Goal: Task Accomplishment & Management: Complete application form

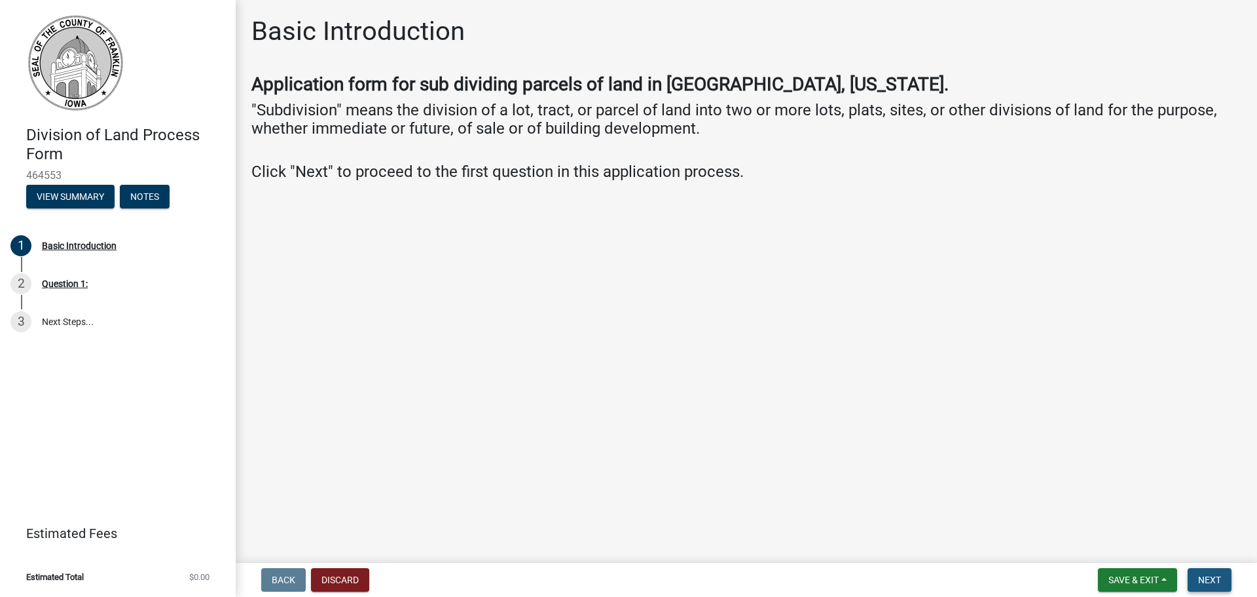
click at [1206, 583] on span "Next" at bounding box center [1209, 579] width 23 height 10
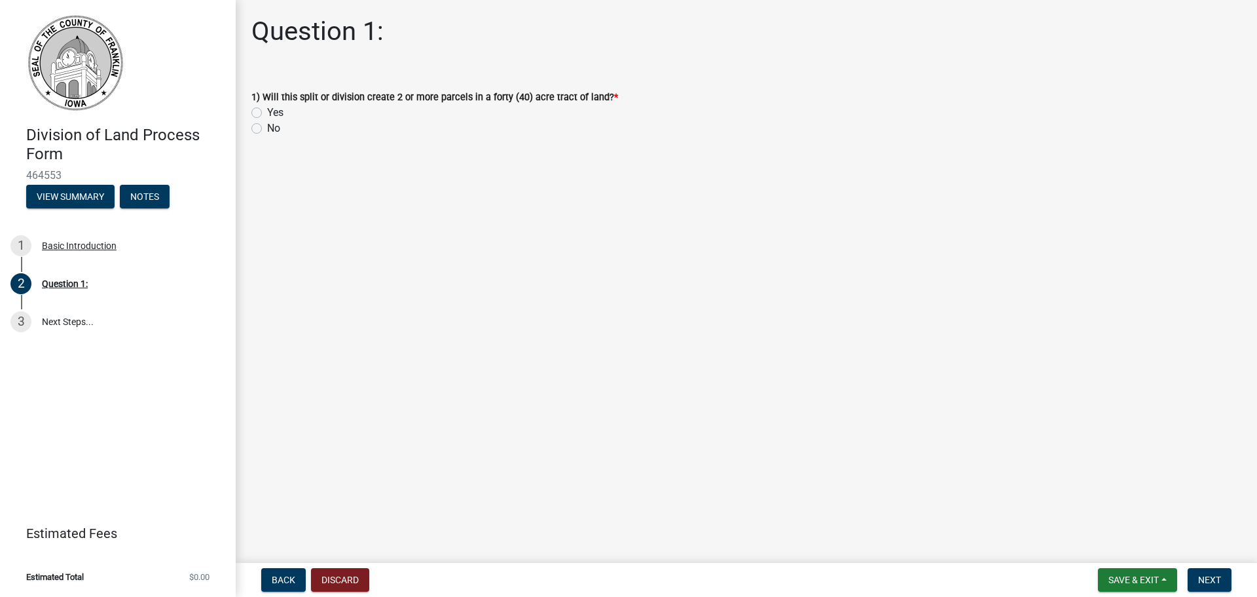
click at [278, 111] on label "Yes" at bounding box center [275, 113] width 16 height 16
click at [276, 111] on input "Yes" at bounding box center [271, 109] width 9 height 9
radio input "true"
click at [1219, 568] on button "Next" at bounding box center [1210, 580] width 44 height 24
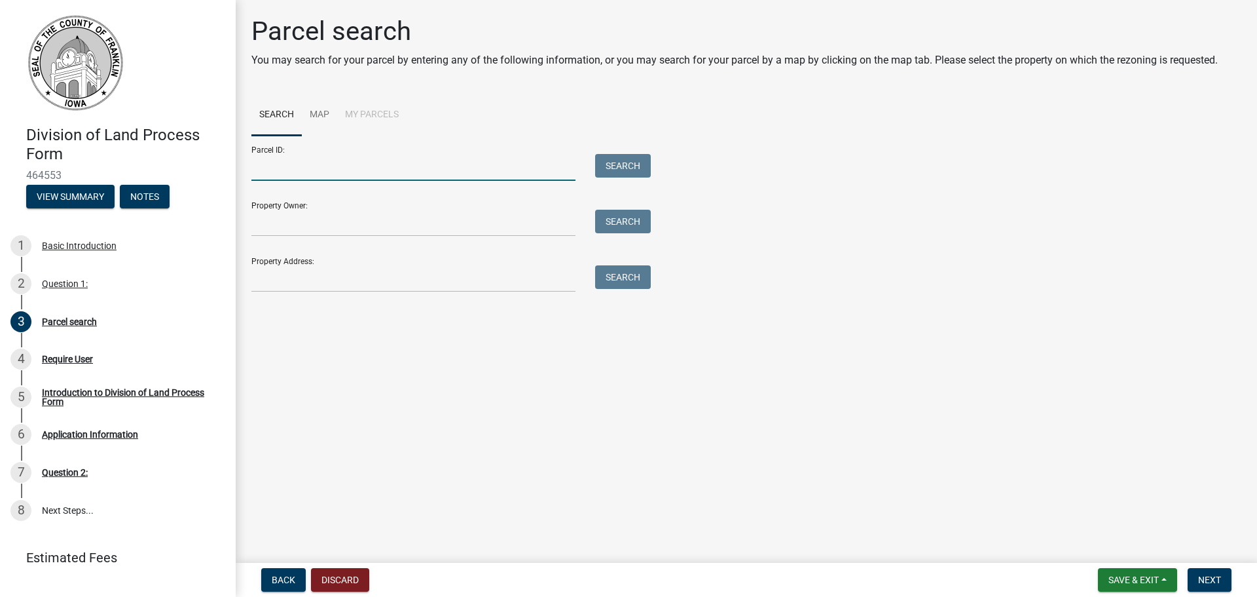
click at [291, 173] on input "Parcel ID:" at bounding box center [413, 167] width 324 height 27
click at [84, 360] on div "Require User" at bounding box center [67, 358] width 51 height 9
click at [84, 393] on div "Introduction to Division of Land Process Form" at bounding box center [128, 397] width 173 height 18
click at [302, 170] on input "Parcel ID:" at bounding box center [413, 167] width 324 height 27
click at [327, 114] on link "Map" at bounding box center [319, 115] width 35 height 42
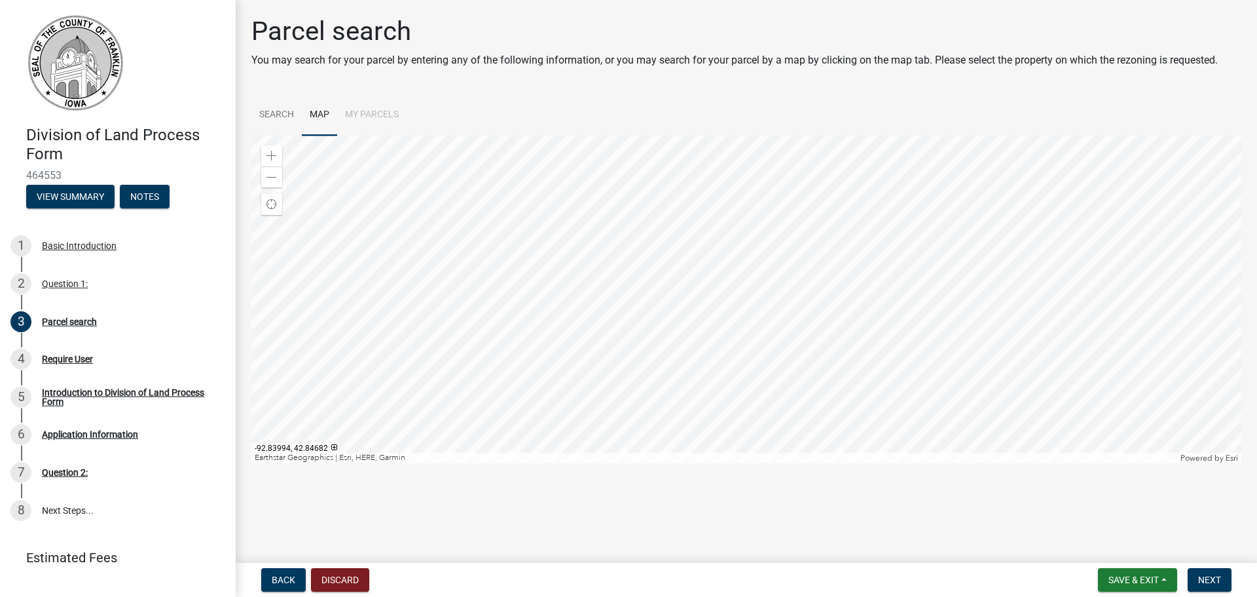
click at [570, 288] on div at bounding box center [746, 299] width 990 height 327
click at [792, 192] on div at bounding box center [746, 299] width 990 height 327
click at [846, 243] on div at bounding box center [746, 299] width 990 height 327
click at [771, 282] on div at bounding box center [746, 299] width 990 height 327
click at [690, 294] on div at bounding box center [746, 299] width 990 height 327
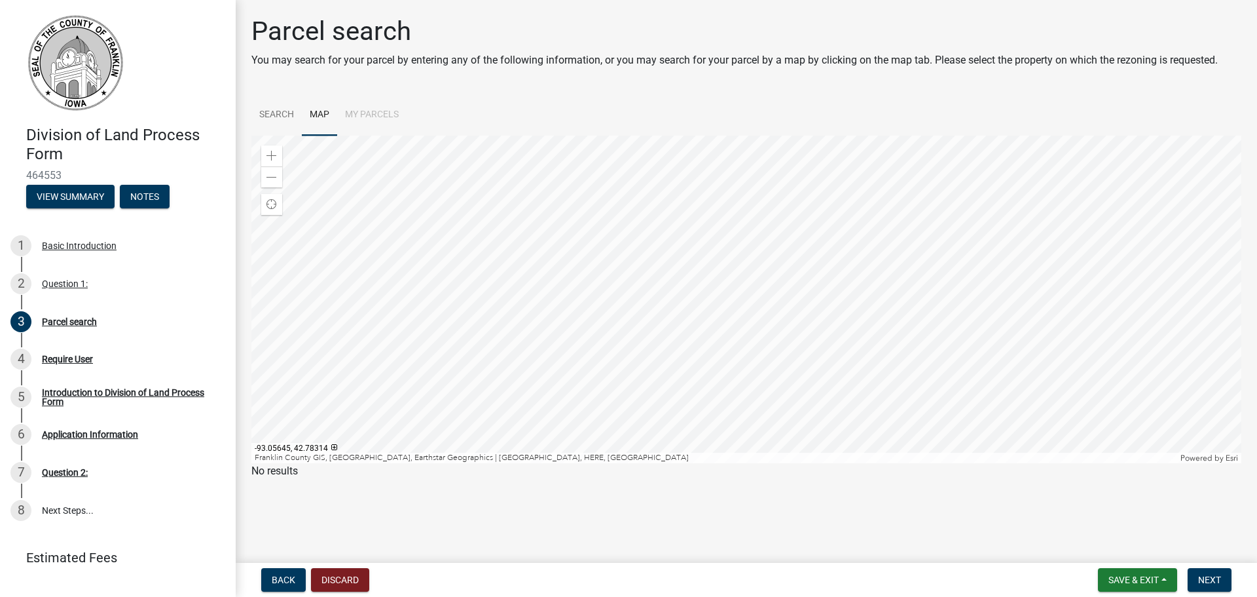
click at [642, 253] on div at bounding box center [746, 299] width 990 height 327
click at [597, 259] on div at bounding box center [746, 299] width 990 height 327
click at [526, 259] on div at bounding box center [746, 299] width 990 height 327
click at [509, 268] on div at bounding box center [746, 299] width 990 height 327
click at [537, 308] on div at bounding box center [746, 299] width 990 height 327
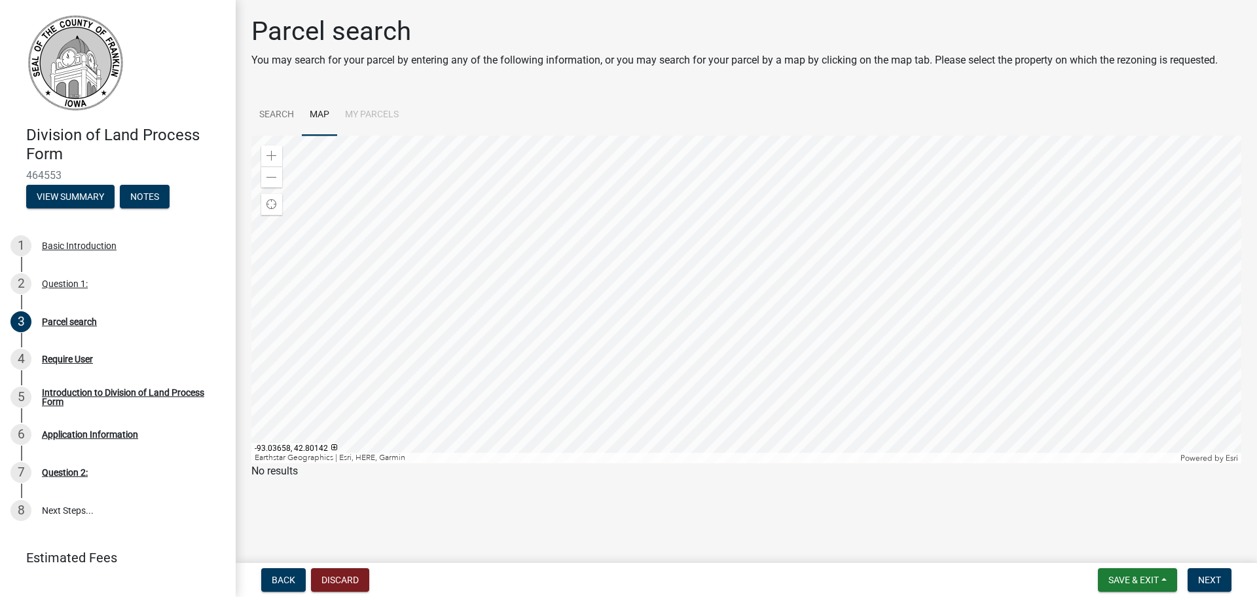
click at [563, 259] on div at bounding box center [746, 299] width 990 height 327
click at [549, 284] on div at bounding box center [746, 299] width 990 height 327
click at [561, 284] on div at bounding box center [746, 299] width 990 height 327
click at [273, 149] on div "Zoom in" at bounding box center [271, 155] width 21 height 21
click at [578, 240] on div at bounding box center [746, 299] width 990 height 327
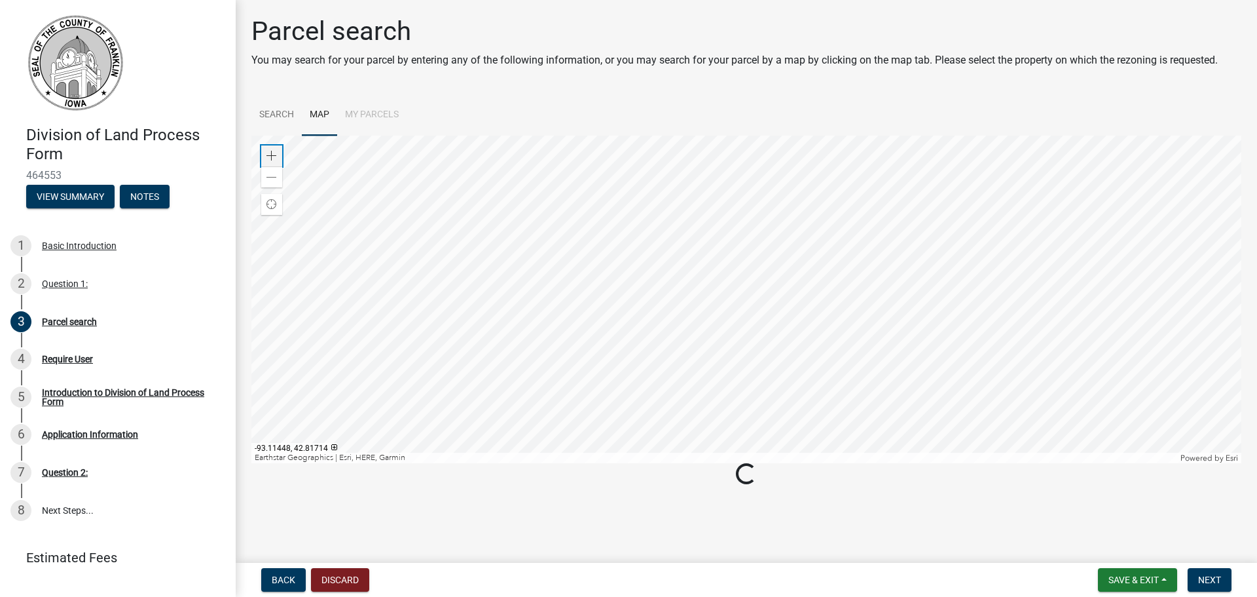
click at [272, 152] on span at bounding box center [272, 156] width 10 height 10
click at [571, 253] on div at bounding box center [746, 299] width 990 height 327
click at [498, 179] on div at bounding box center [746, 299] width 990 height 327
click at [513, 204] on div at bounding box center [746, 299] width 990 height 327
click at [527, 212] on div at bounding box center [746, 299] width 990 height 327
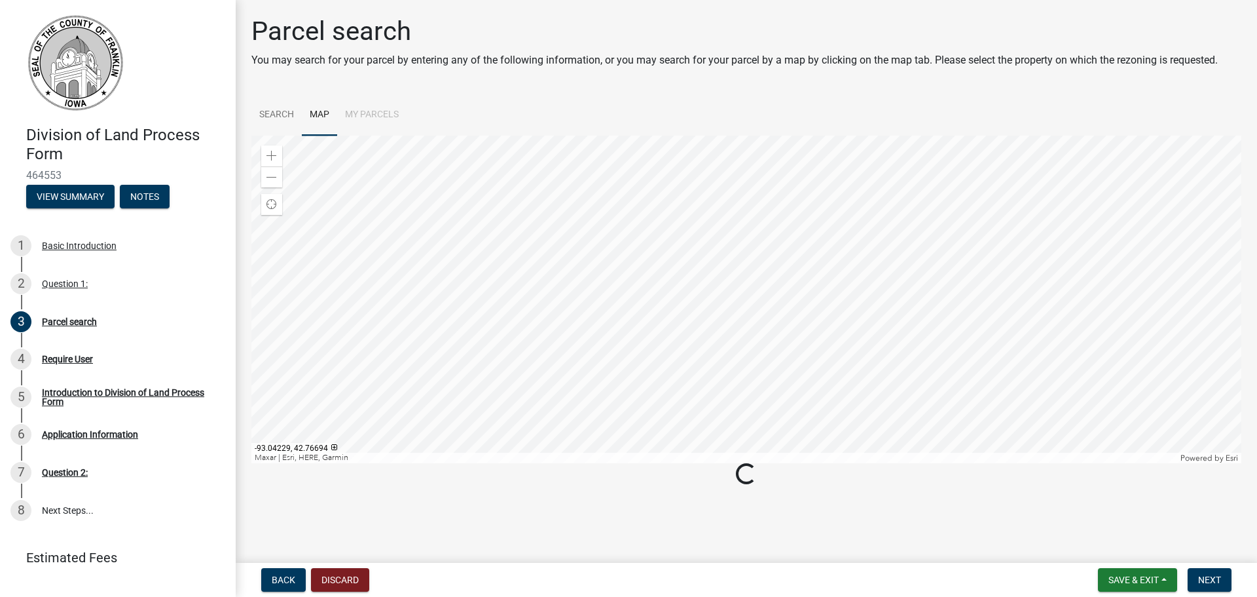
click at [580, 308] on div at bounding box center [746, 299] width 990 height 327
click at [705, 255] on div at bounding box center [746, 299] width 990 height 327
click at [274, 154] on span at bounding box center [272, 156] width 10 height 10
click at [559, 281] on div at bounding box center [746, 299] width 990 height 327
click at [559, 304] on div at bounding box center [746, 299] width 990 height 327
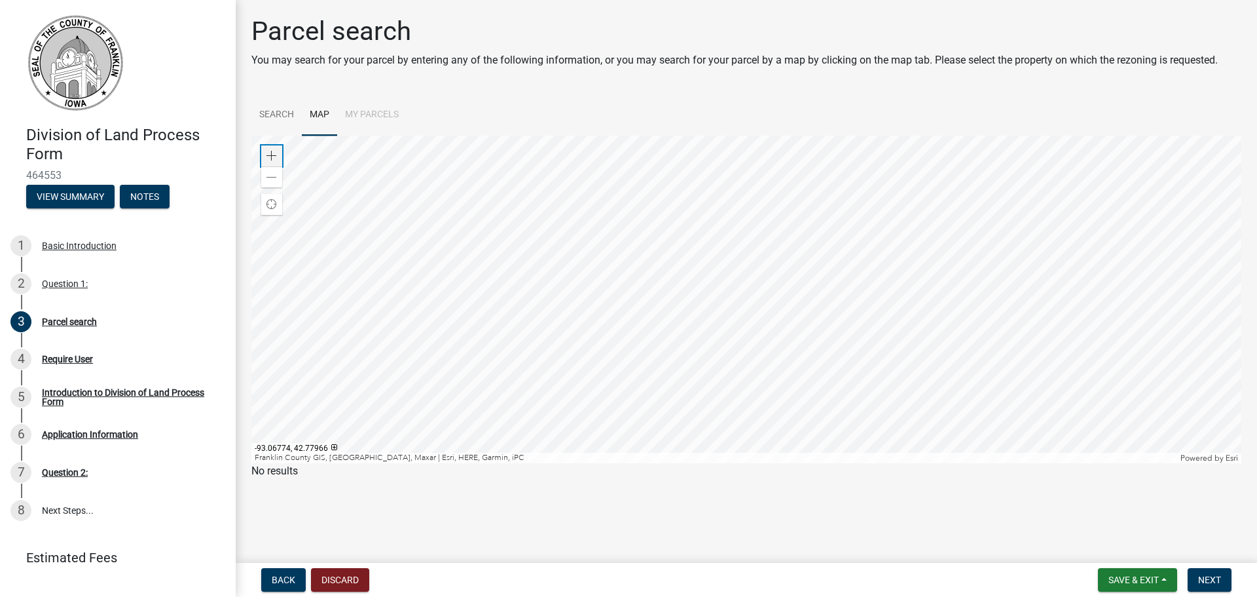
click at [266, 153] on div "Zoom in" at bounding box center [271, 155] width 21 height 21
click at [640, 322] on div at bounding box center [746, 299] width 990 height 327
click at [593, 331] on div at bounding box center [746, 299] width 990 height 327
click at [267, 157] on span at bounding box center [272, 156] width 10 height 10
click at [728, 250] on div at bounding box center [746, 299] width 990 height 327
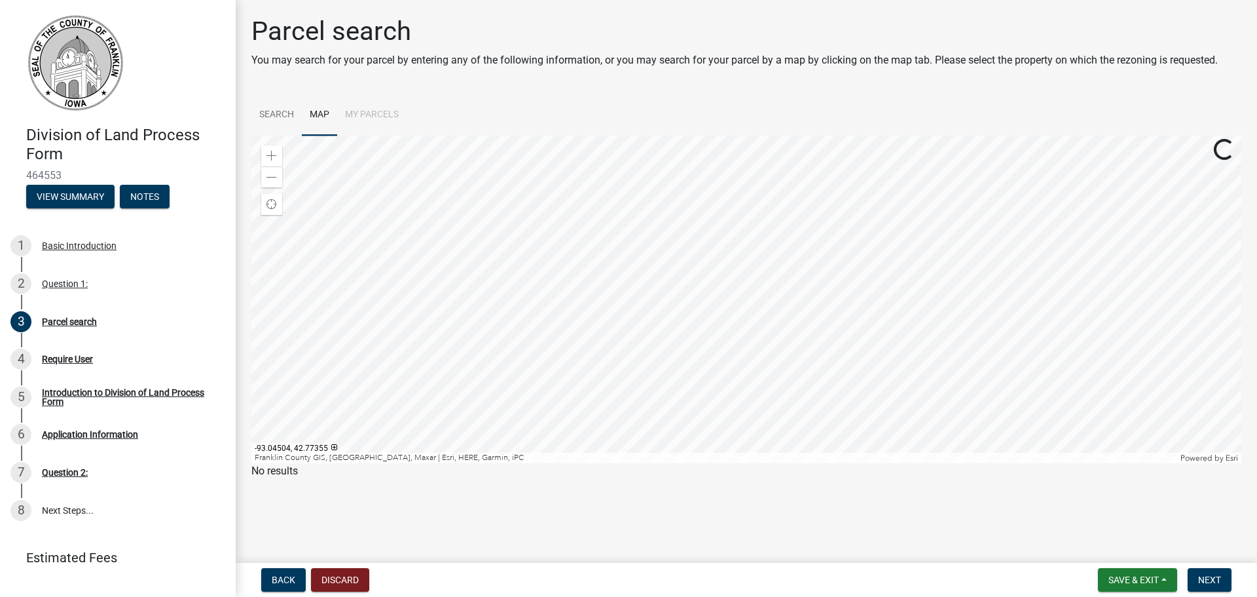
click at [643, 341] on div at bounding box center [746, 299] width 990 height 327
click at [655, 208] on div at bounding box center [746, 299] width 990 height 327
click at [615, 289] on div at bounding box center [746, 299] width 990 height 327
click at [272, 153] on span at bounding box center [272, 156] width 10 height 10
click at [739, 257] on div at bounding box center [746, 299] width 990 height 327
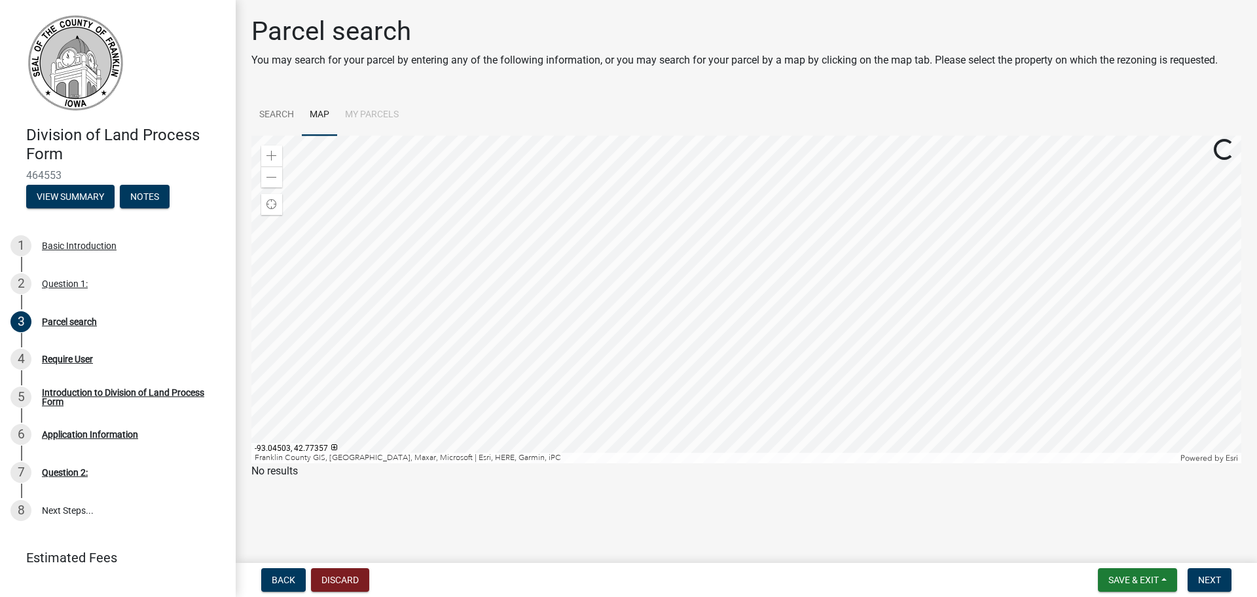
click at [692, 308] on div at bounding box center [746, 299] width 990 height 327
click at [265, 157] on div "Zoom in" at bounding box center [271, 155] width 21 height 21
click at [598, 213] on div at bounding box center [746, 299] width 990 height 327
click at [576, 242] on div at bounding box center [746, 299] width 990 height 327
click at [570, 277] on div at bounding box center [746, 299] width 990 height 327
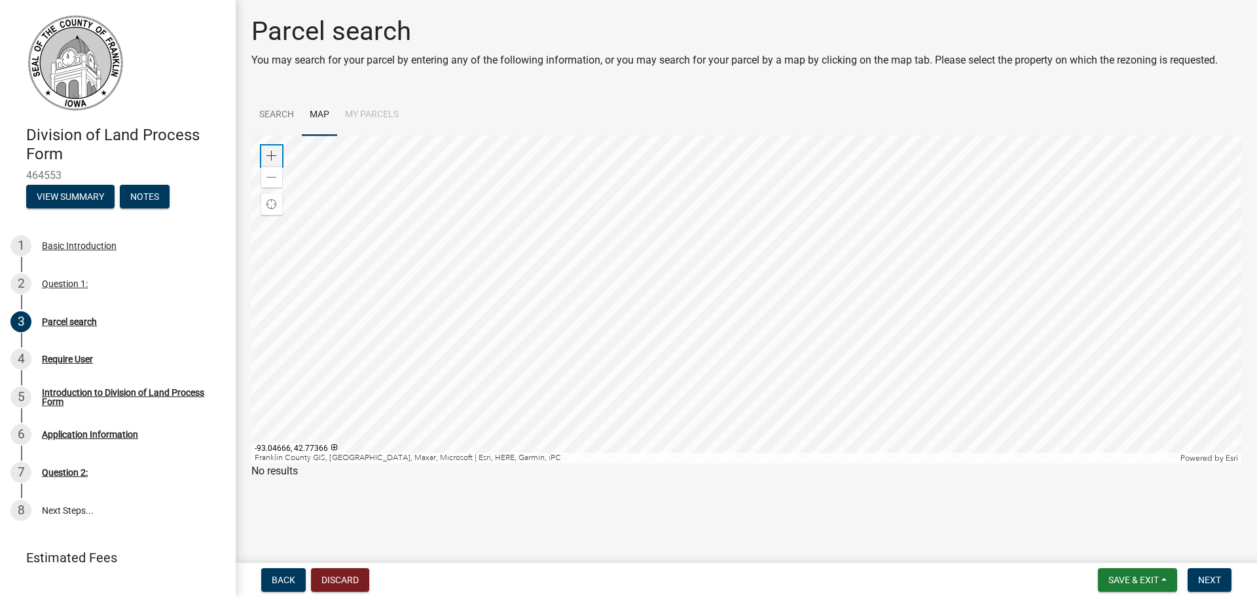
click at [267, 153] on span at bounding box center [272, 156] width 10 height 10
click at [585, 265] on div at bounding box center [746, 299] width 990 height 327
click at [593, 267] on div at bounding box center [746, 299] width 990 height 327
click at [619, 273] on div at bounding box center [746, 299] width 990 height 327
click at [521, 269] on div at bounding box center [746, 299] width 990 height 327
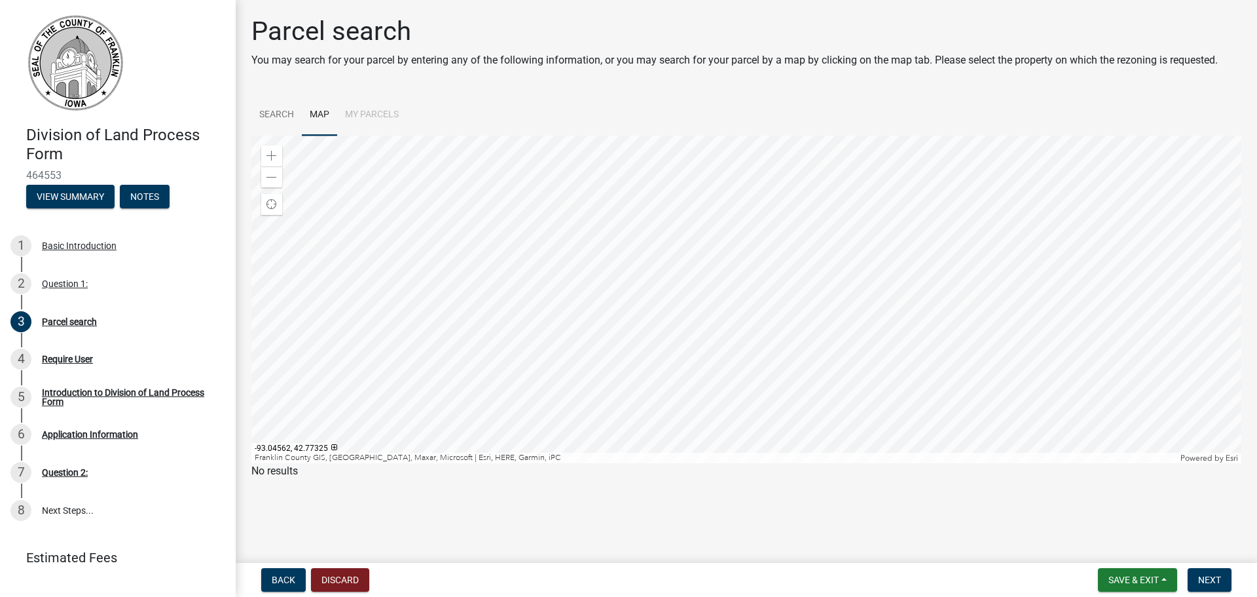
click at [595, 288] on div at bounding box center [746, 299] width 990 height 327
click at [665, 248] on div at bounding box center [746, 299] width 990 height 327
click at [268, 154] on span at bounding box center [272, 156] width 10 height 10
click at [557, 207] on div at bounding box center [746, 299] width 990 height 327
click at [616, 246] on div at bounding box center [746, 299] width 990 height 327
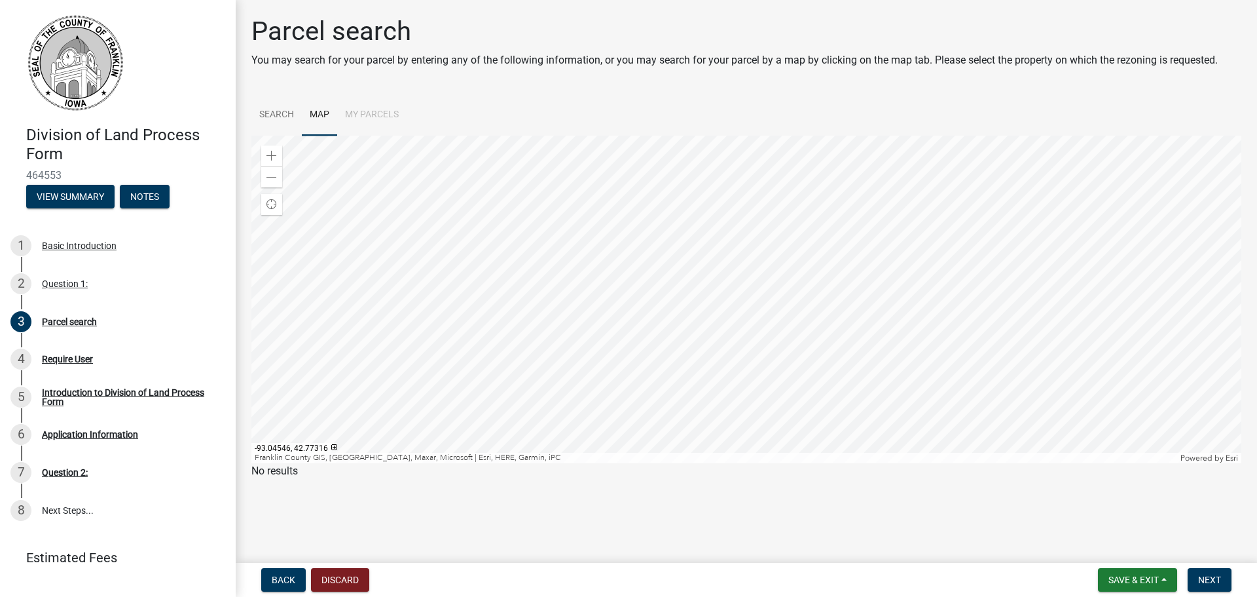
click at [743, 225] on div at bounding box center [746, 299] width 990 height 327
click at [753, 351] on div at bounding box center [746, 299] width 990 height 327
click at [377, 113] on li "My Parcels" at bounding box center [371, 115] width 69 height 42
click at [492, 215] on div at bounding box center [746, 299] width 990 height 327
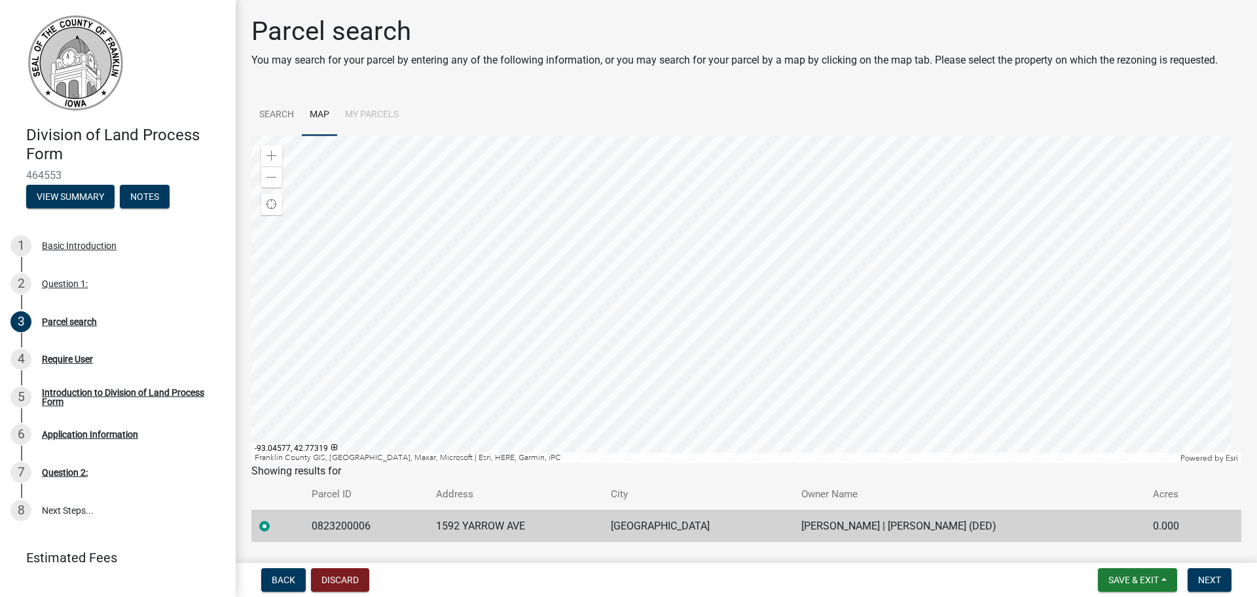
click at [710, 288] on div at bounding box center [746, 299] width 990 height 327
click at [64, 361] on div "Require User" at bounding box center [67, 358] width 51 height 9
click at [280, 115] on link "Search" at bounding box center [276, 115] width 50 height 42
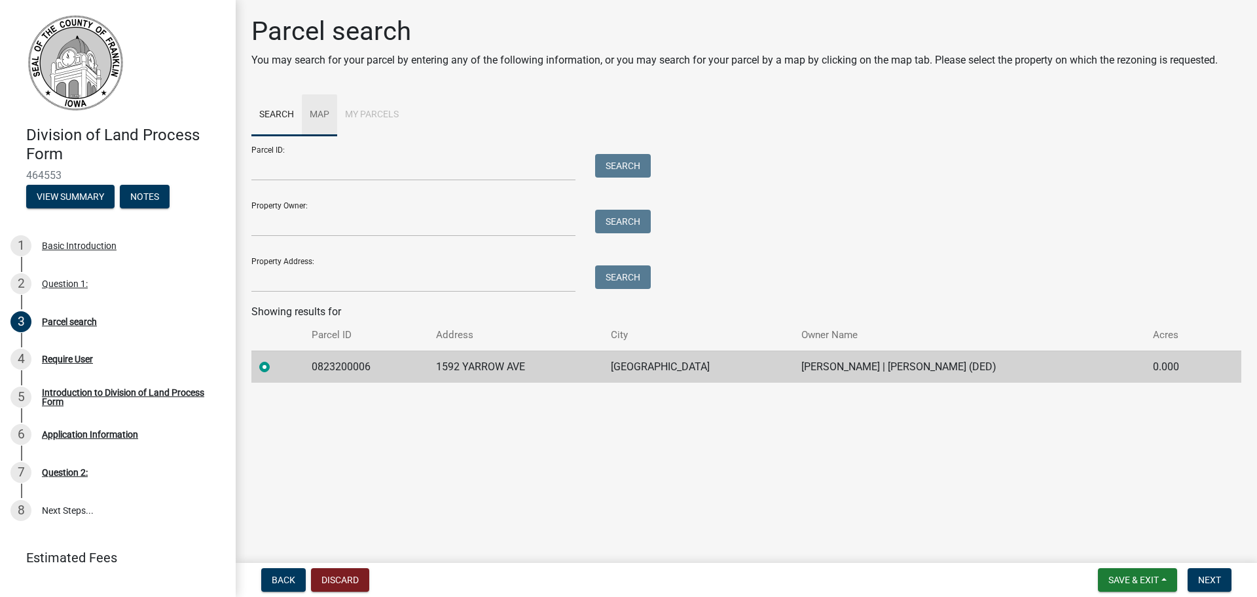
click at [323, 111] on link "Map" at bounding box center [319, 115] width 35 height 42
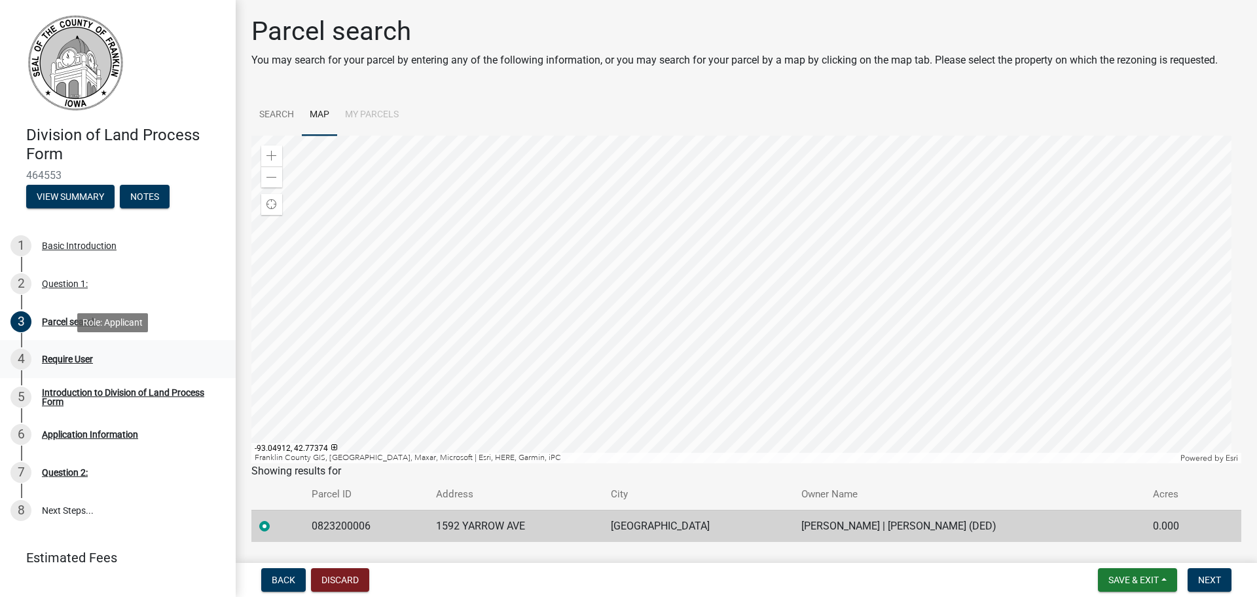
click at [75, 360] on div "Require User" at bounding box center [67, 358] width 51 height 9
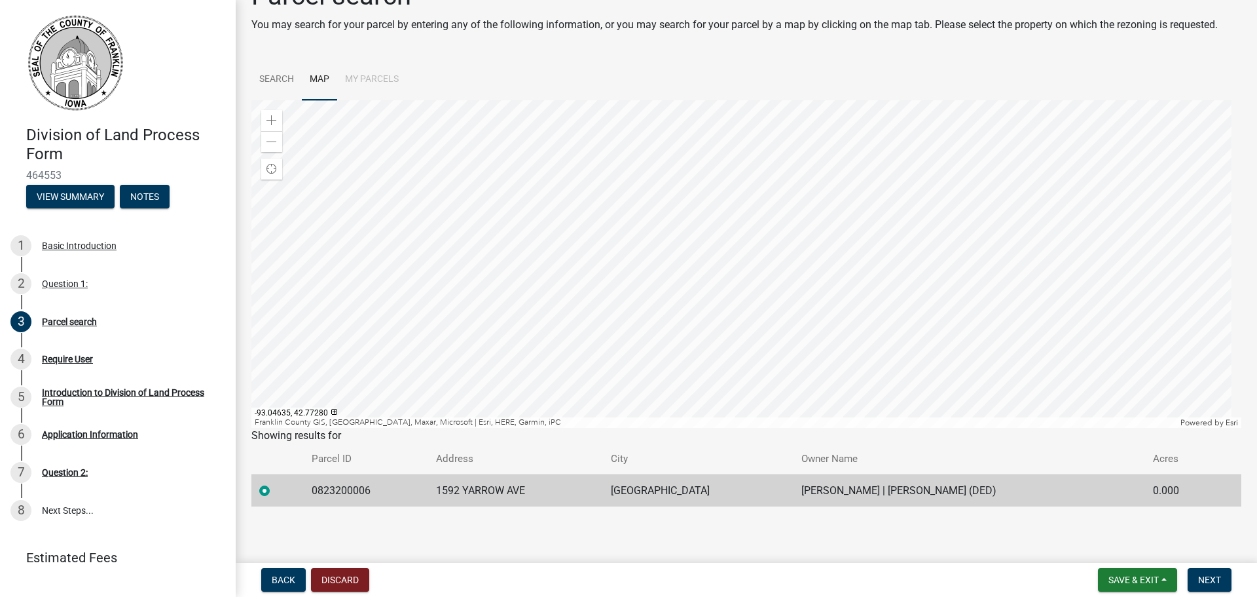
click at [1014, 484] on td "[PERSON_NAME] | [PERSON_NAME] (DED)" at bounding box center [970, 490] width 352 height 32
click at [339, 490] on td "0823200006" at bounding box center [366, 490] width 124 height 32
click at [1208, 572] on button "Next" at bounding box center [1210, 580] width 44 height 24
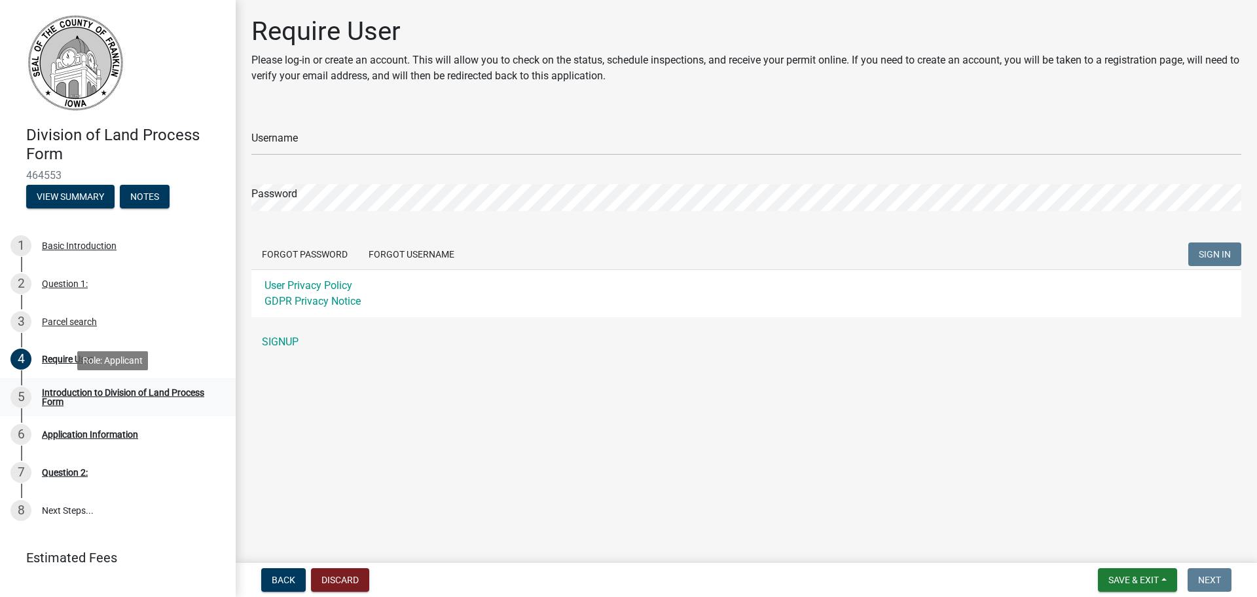
click at [109, 392] on div "Introduction to Division of Land Process Form" at bounding box center [128, 397] width 173 height 18
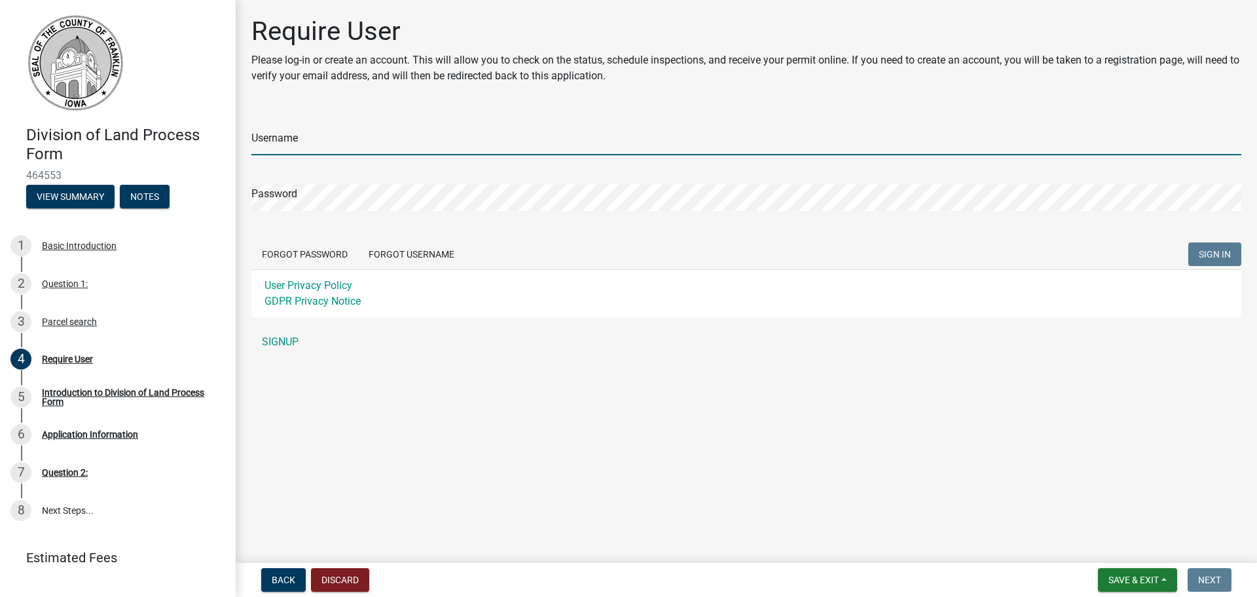
click at [302, 143] on input "Username" at bounding box center [746, 141] width 990 height 27
click at [108, 395] on div "Introduction to Division of Land Process Form" at bounding box center [128, 397] width 173 height 18
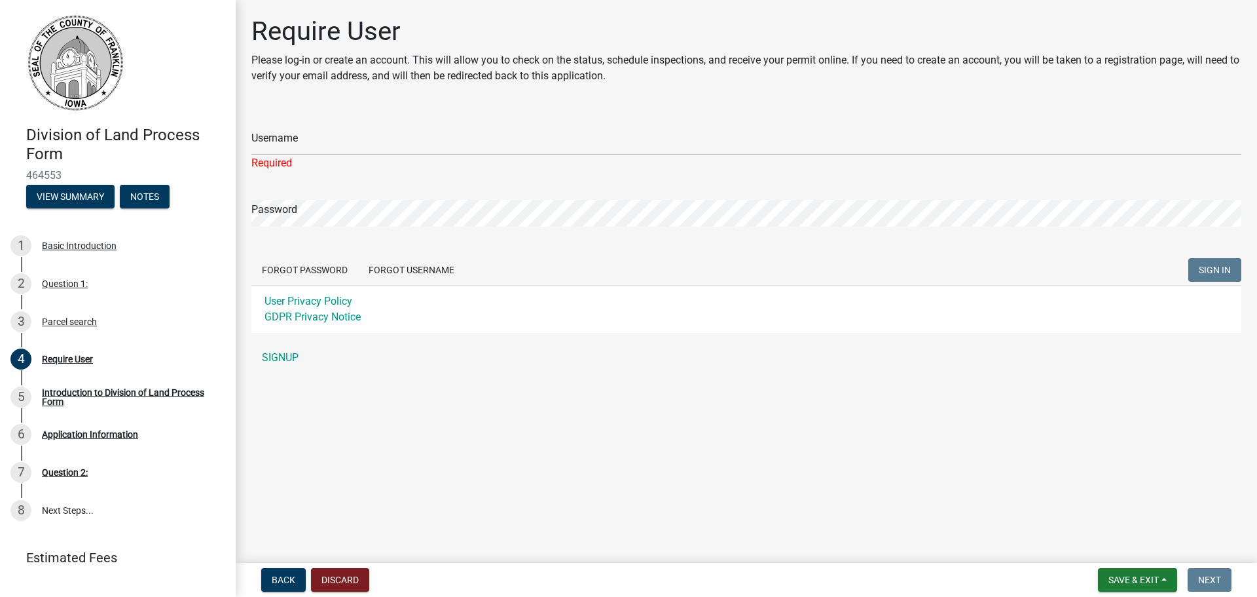
click at [293, 159] on div "Required" at bounding box center [746, 163] width 990 height 16
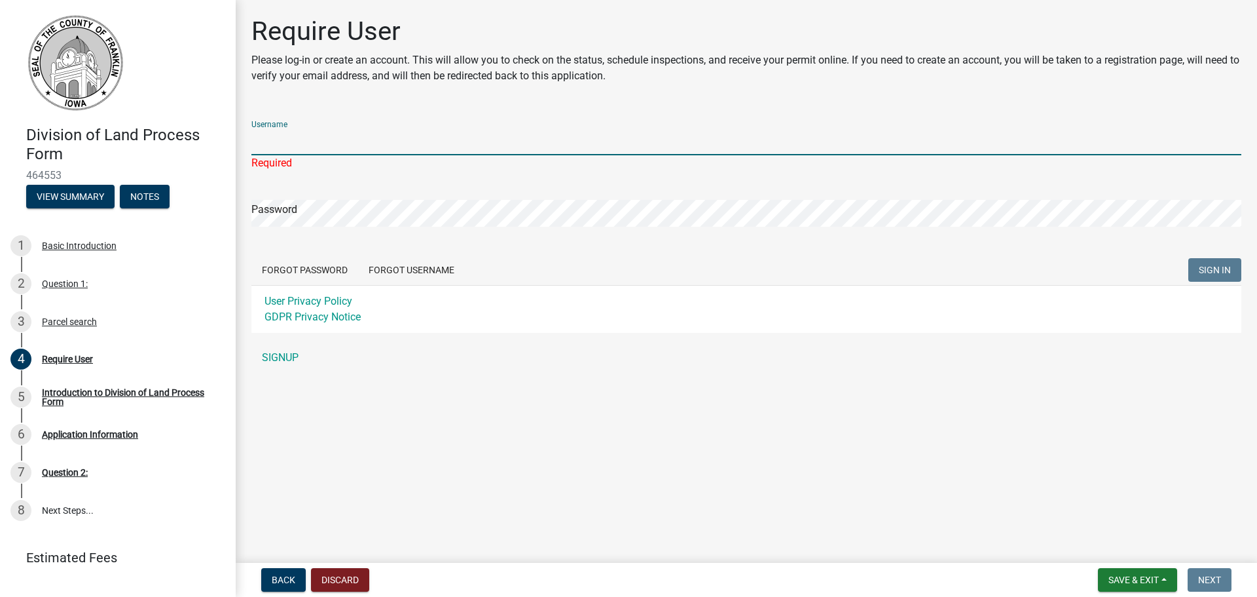
click at [294, 144] on input "Username" at bounding box center [746, 141] width 990 height 27
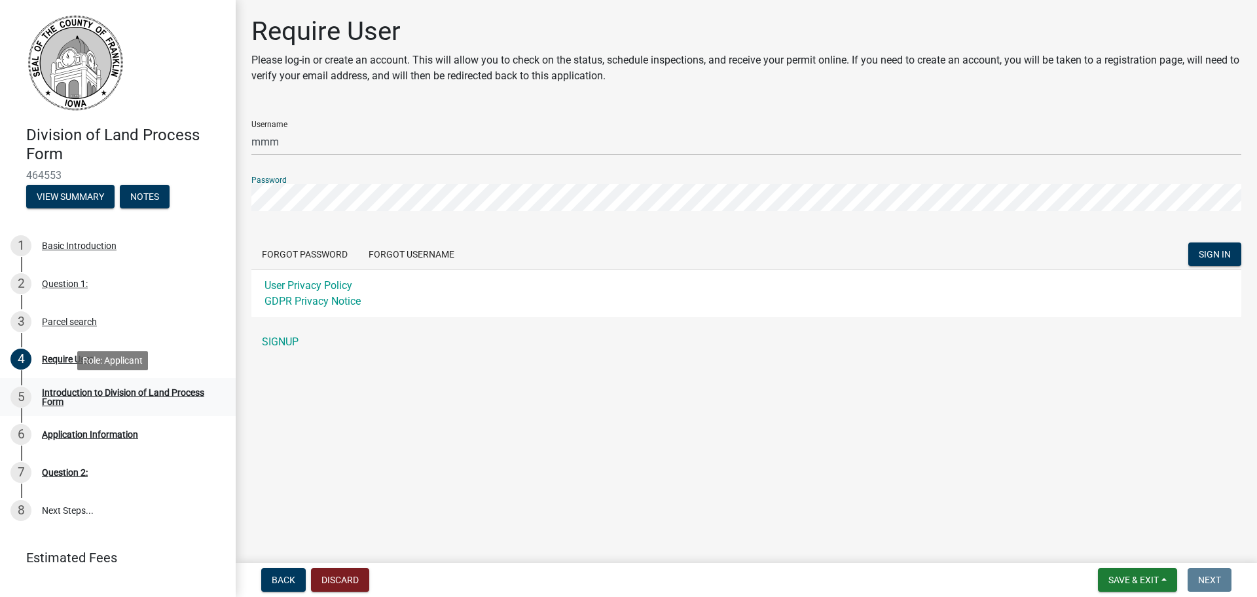
click at [115, 388] on div "Introduction to Division of Land Process Form" at bounding box center [128, 397] width 173 height 18
click at [73, 470] on div "Question 2:" at bounding box center [65, 472] width 46 height 9
click at [101, 390] on div "Introduction to Division of Land Process Form" at bounding box center [128, 397] width 173 height 18
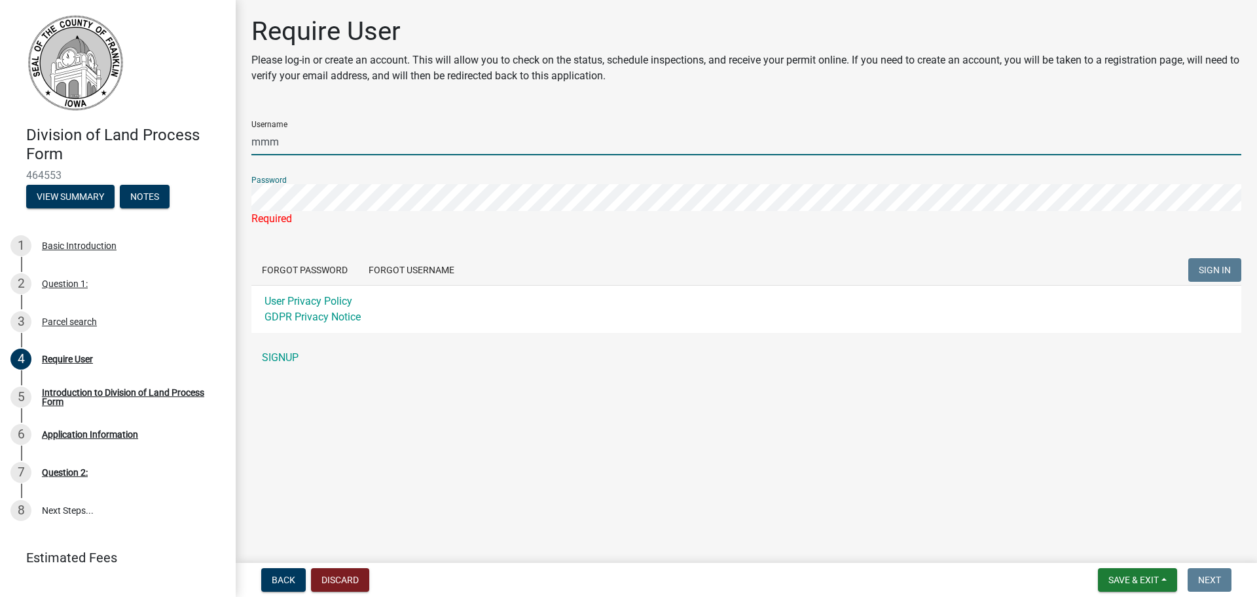
click at [309, 128] on input "mmm" at bounding box center [746, 141] width 990 height 27
type input "m"
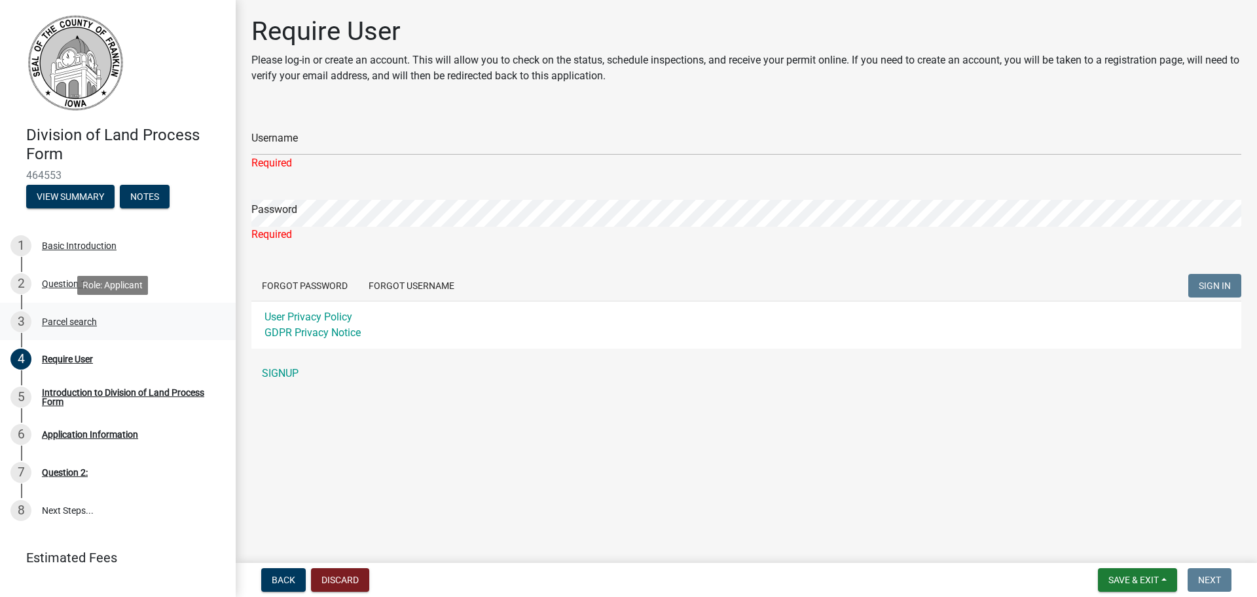
click at [78, 317] on div "Parcel search" at bounding box center [69, 321] width 55 height 9
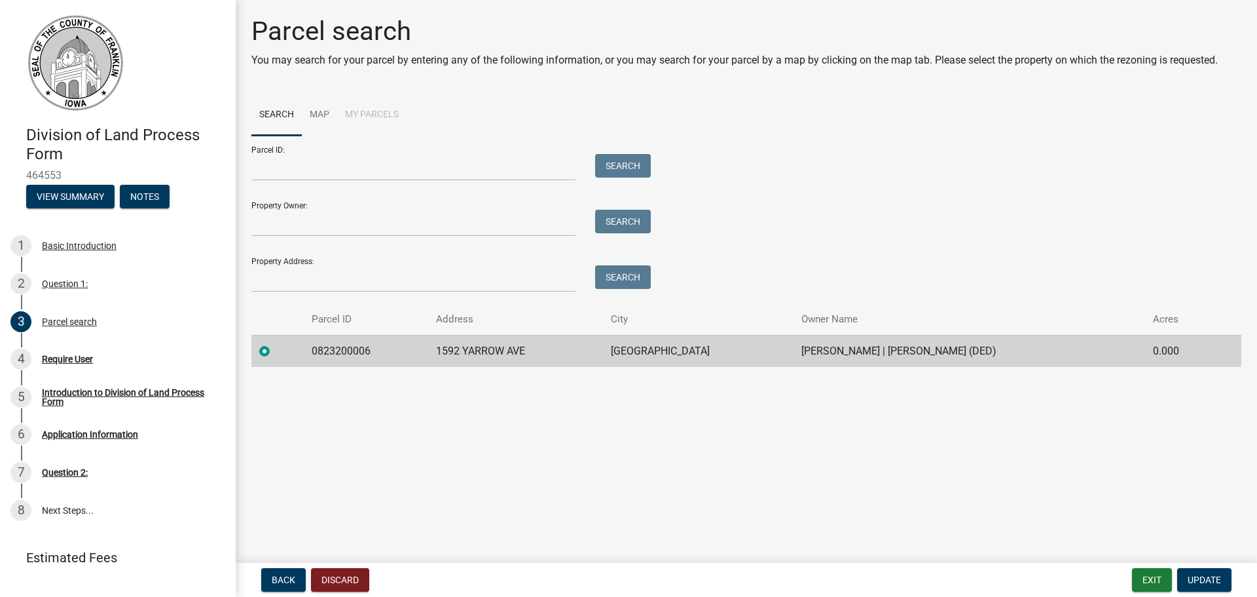
click at [275, 343] on label at bounding box center [275, 343] width 0 height 0
click at [275, 347] on input "radio" at bounding box center [279, 347] width 9 height 9
click at [275, 343] on label at bounding box center [275, 343] width 0 height 0
click at [275, 352] on input "radio" at bounding box center [279, 347] width 9 height 9
click at [275, 343] on label at bounding box center [275, 343] width 0 height 0
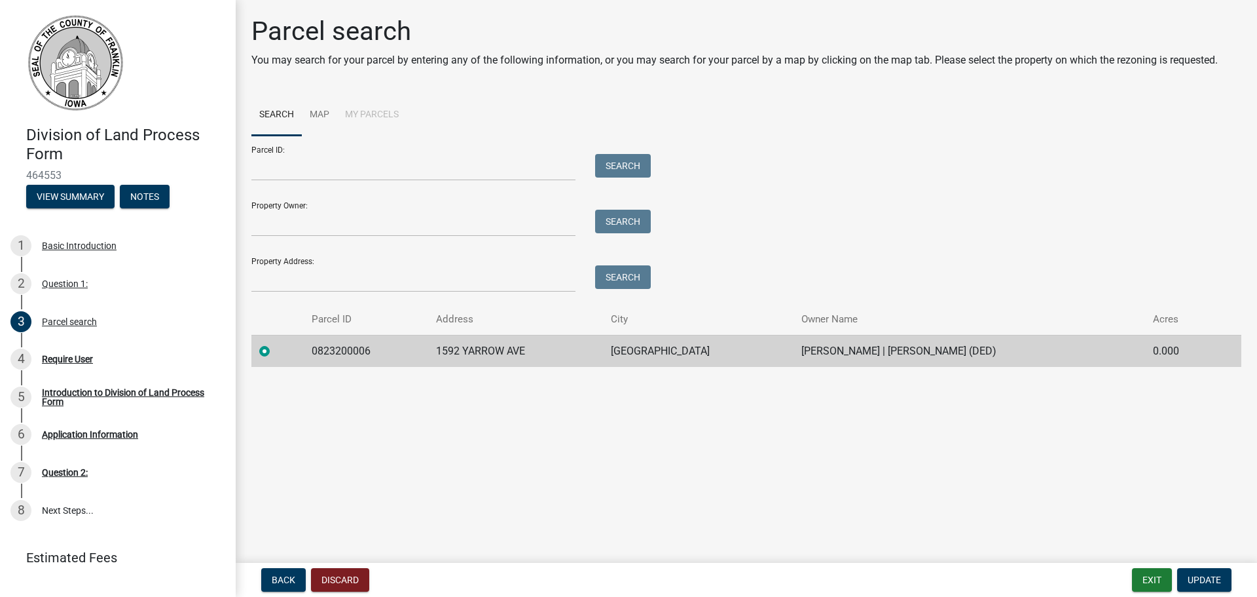
click at [275, 352] on input "radio" at bounding box center [279, 347] width 9 height 9
click at [332, 113] on link "Map" at bounding box center [319, 115] width 35 height 42
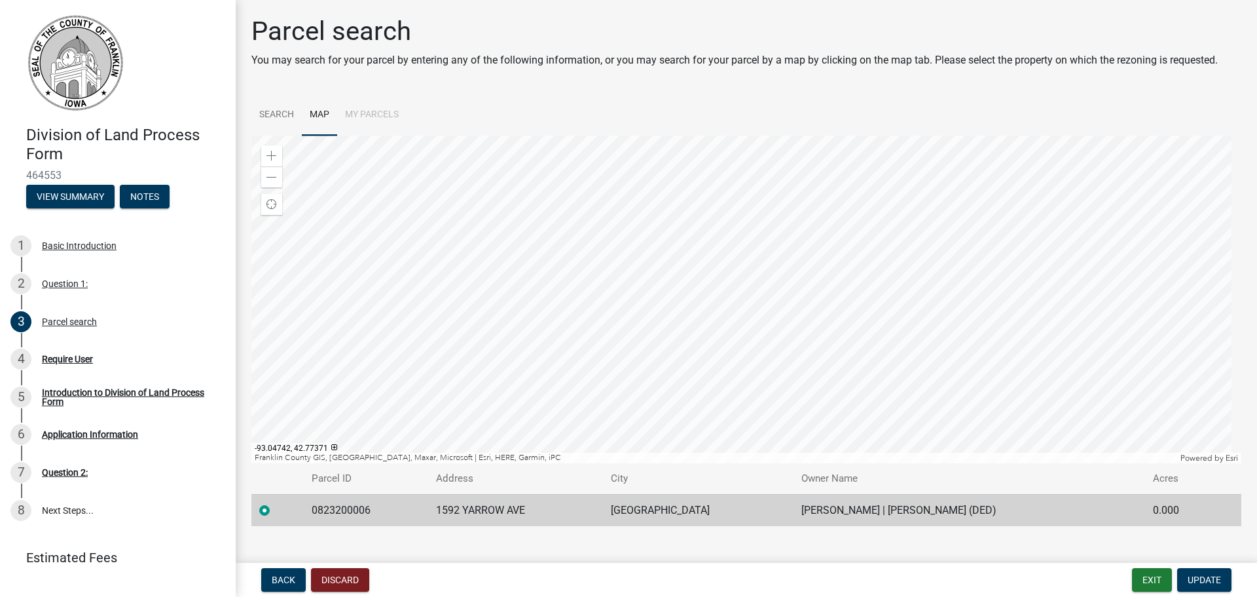
click at [479, 418] on div at bounding box center [746, 299] width 990 height 327
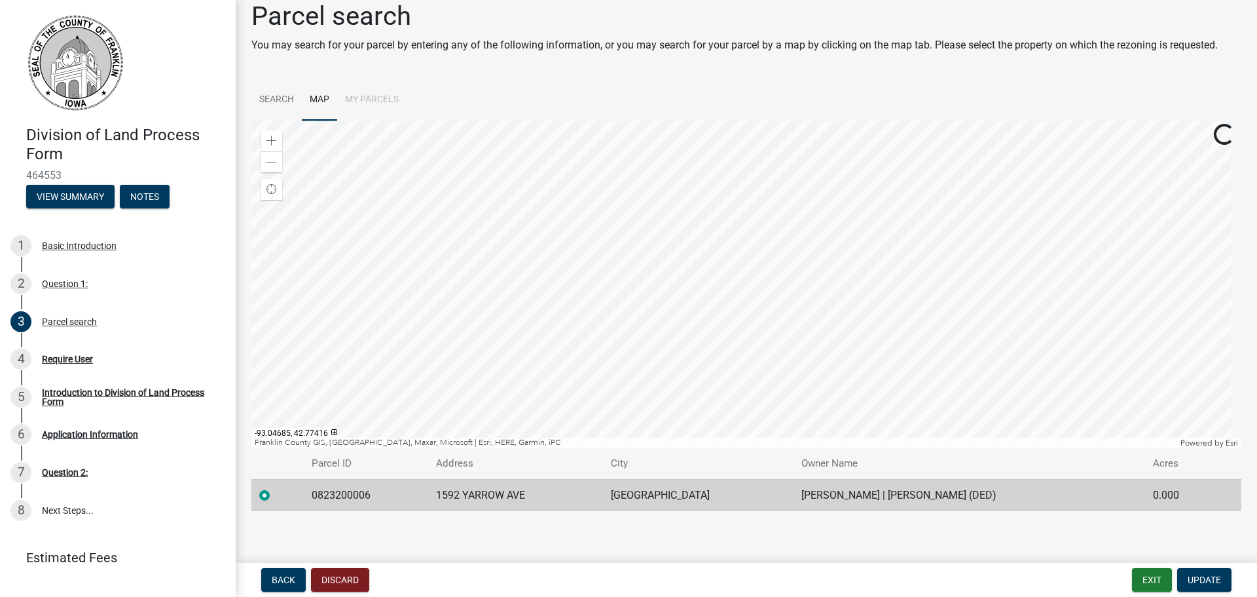
scroll to position [20, 0]
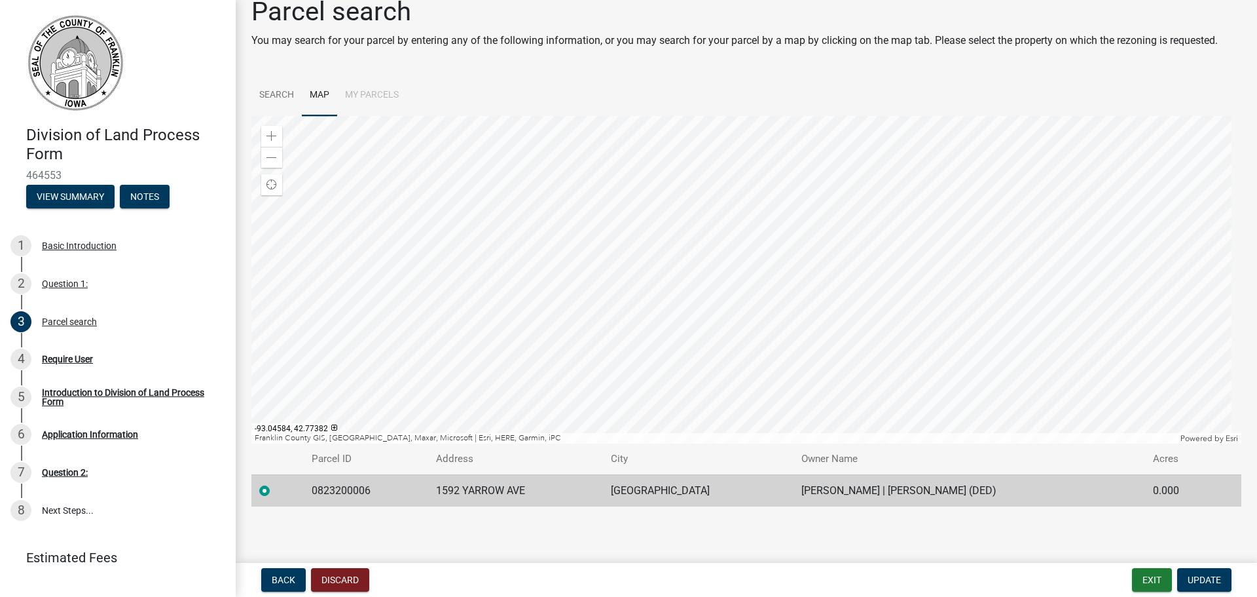
click at [707, 376] on div at bounding box center [746, 279] width 990 height 327
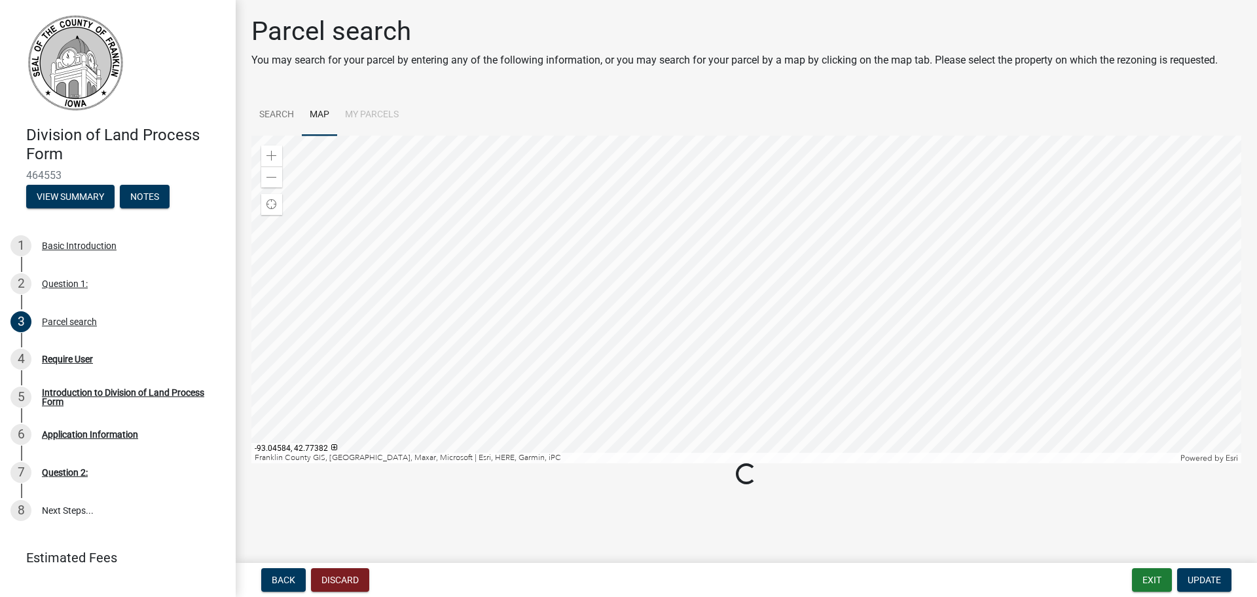
scroll to position [0, 0]
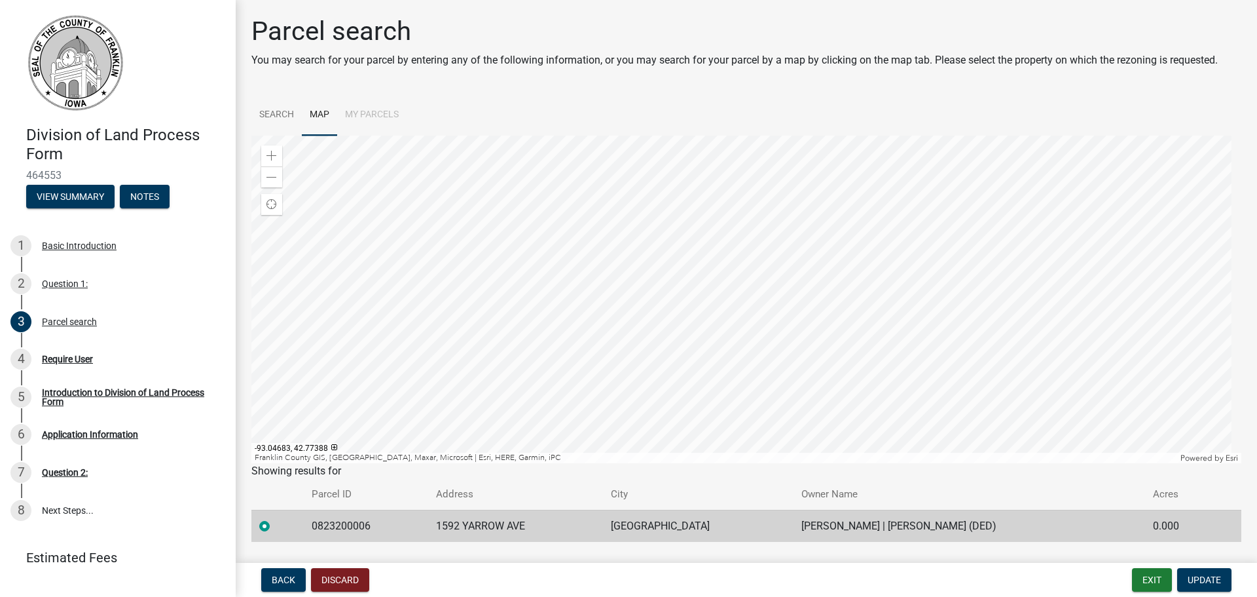
click at [565, 384] on div at bounding box center [746, 299] width 990 height 327
click at [661, 384] on div at bounding box center [746, 299] width 990 height 327
click at [549, 388] on div at bounding box center [746, 299] width 990 height 327
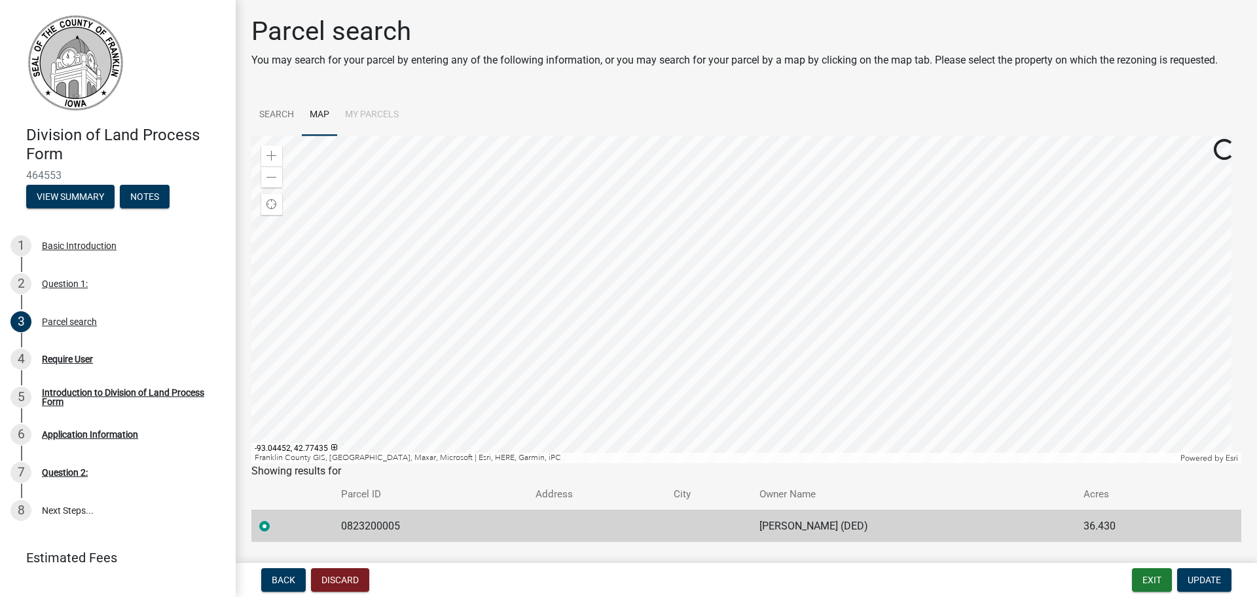
click at [760, 328] on div at bounding box center [746, 299] width 990 height 327
click at [270, 172] on span at bounding box center [272, 177] width 10 height 10
click at [758, 377] on div at bounding box center [746, 299] width 990 height 327
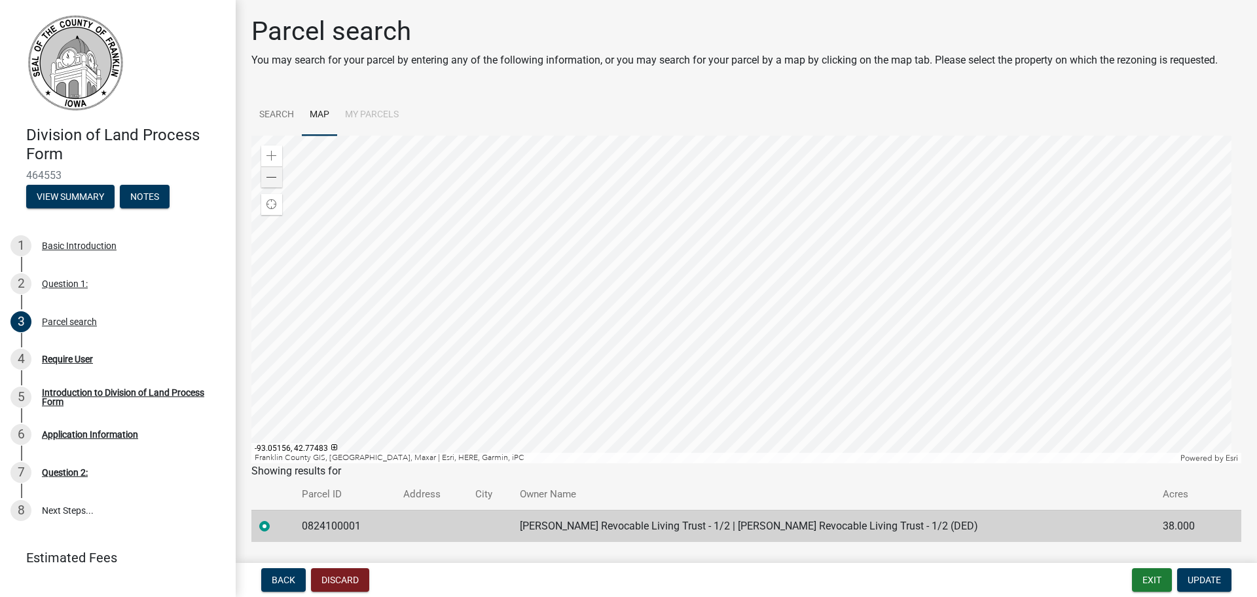
click at [325, 280] on div at bounding box center [746, 299] width 990 height 327
click at [450, 278] on div at bounding box center [746, 299] width 990 height 327
click at [553, 378] on div at bounding box center [746, 299] width 990 height 327
click at [680, 368] on div at bounding box center [746, 299] width 990 height 327
click at [736, 283] on div at bounding box center [746, 299] width 990 height 327
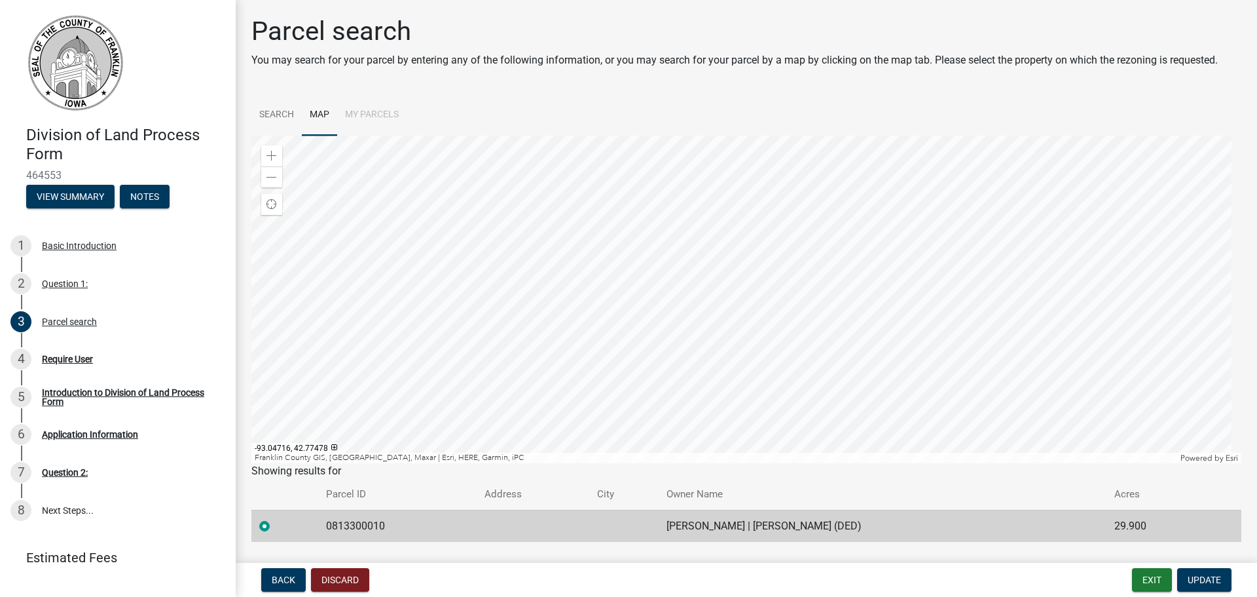
click at [594, 284] on div at bounding box center [746, 299] width 990 height 327
click at [578, 386] on div at bounding box center [746, 299] width 990 height 327
click at [767, 386] on div at bounding box center [746, 299] width 990 height 327
click at [425, 323] on div at bounding box center [746, 299] width 990 height 327
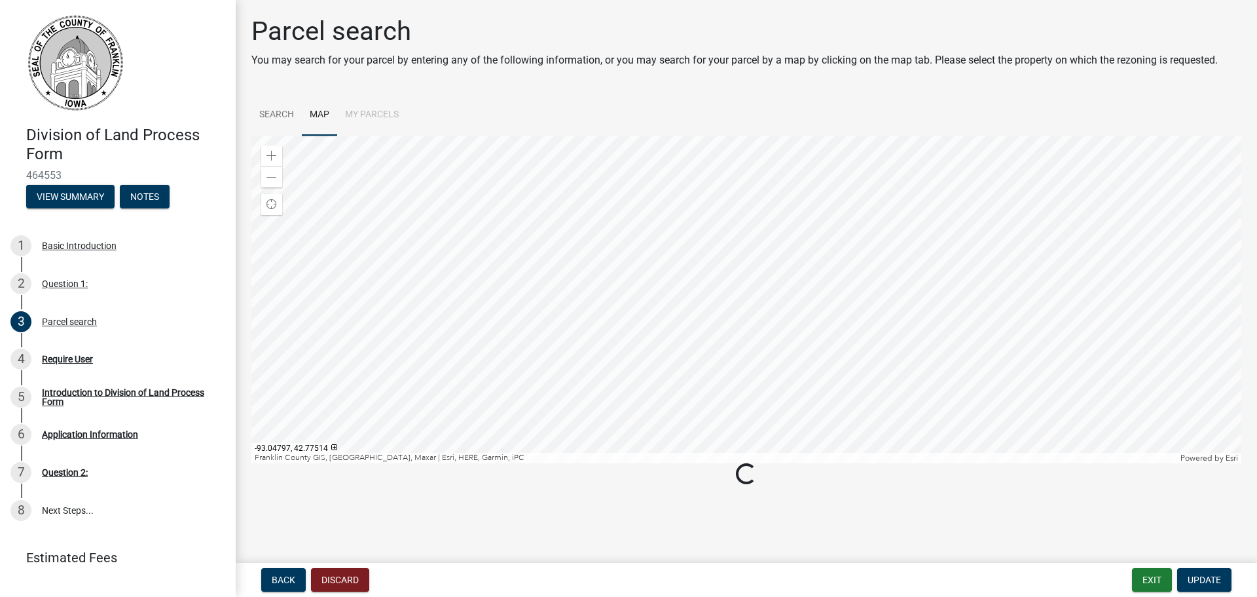
click at [568, 308] on div at bounding box center [746, 299] width 990 height 327
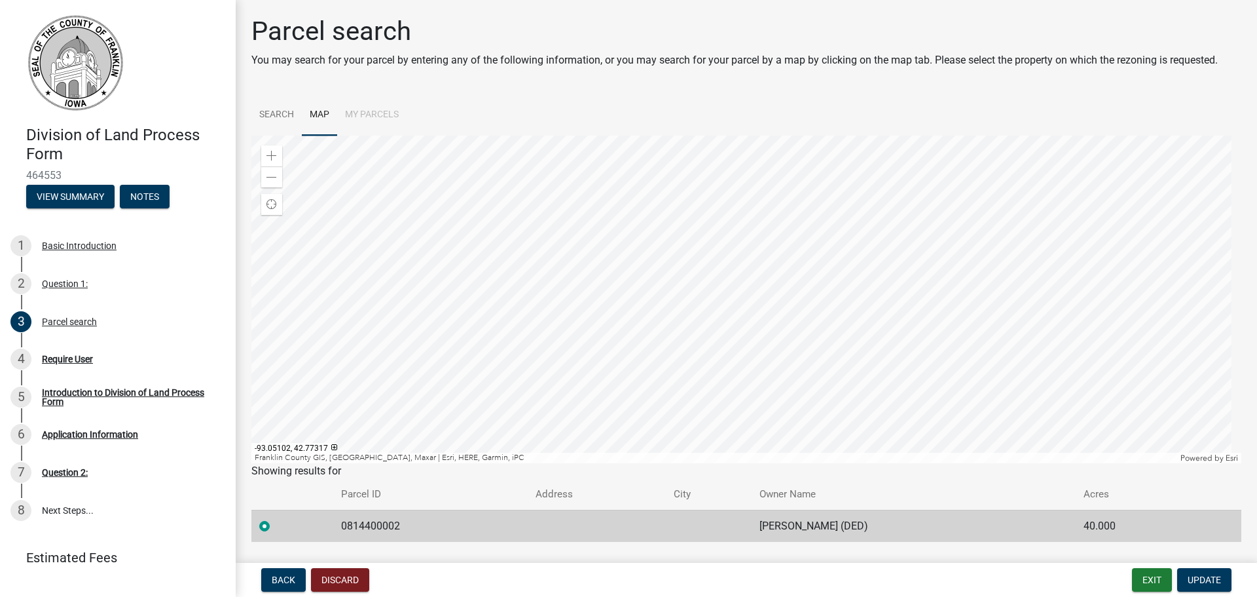
click at [451, 406] on div at bounding box center [746, 299] width 990 height 327
click at [341, 322] on div at bounding box center [746, 299] width 990 height 327
click at [339, 375] on div at bounding box center [746, 299] width 990 height 327
click at [279, 390] on div at bounding box center [746, 299] width 990 height 327
click at [780, 205] on div at bounding box center [746, 299] width 990 height 327
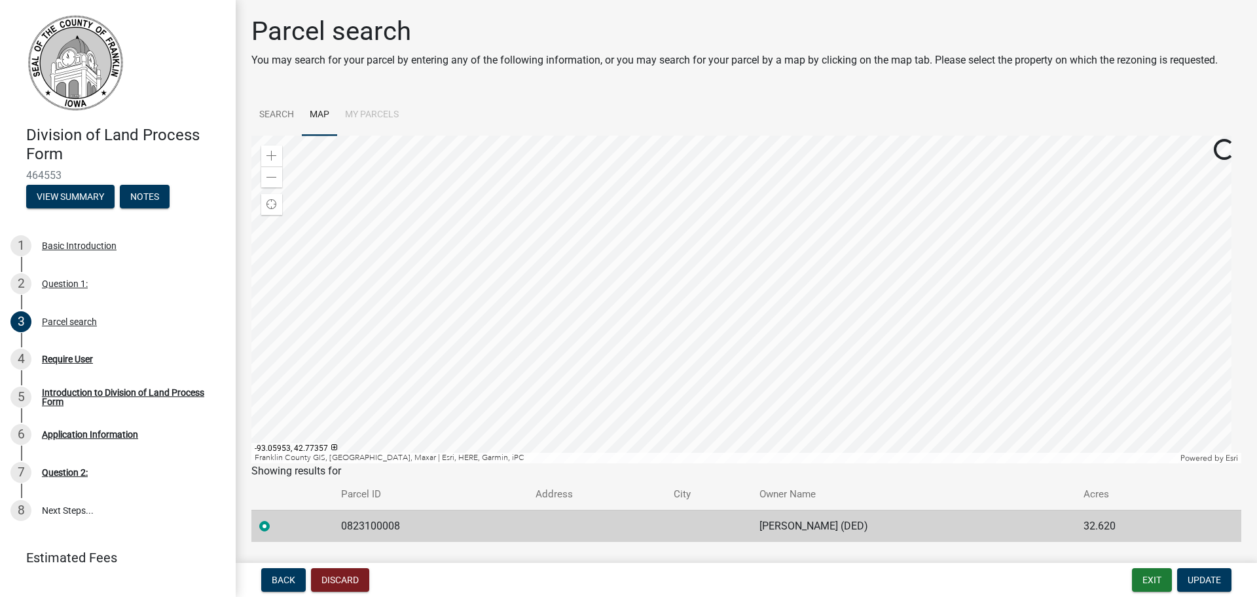
click at [378, 293] on div at bounding box center [746, 299] width 990 height 327
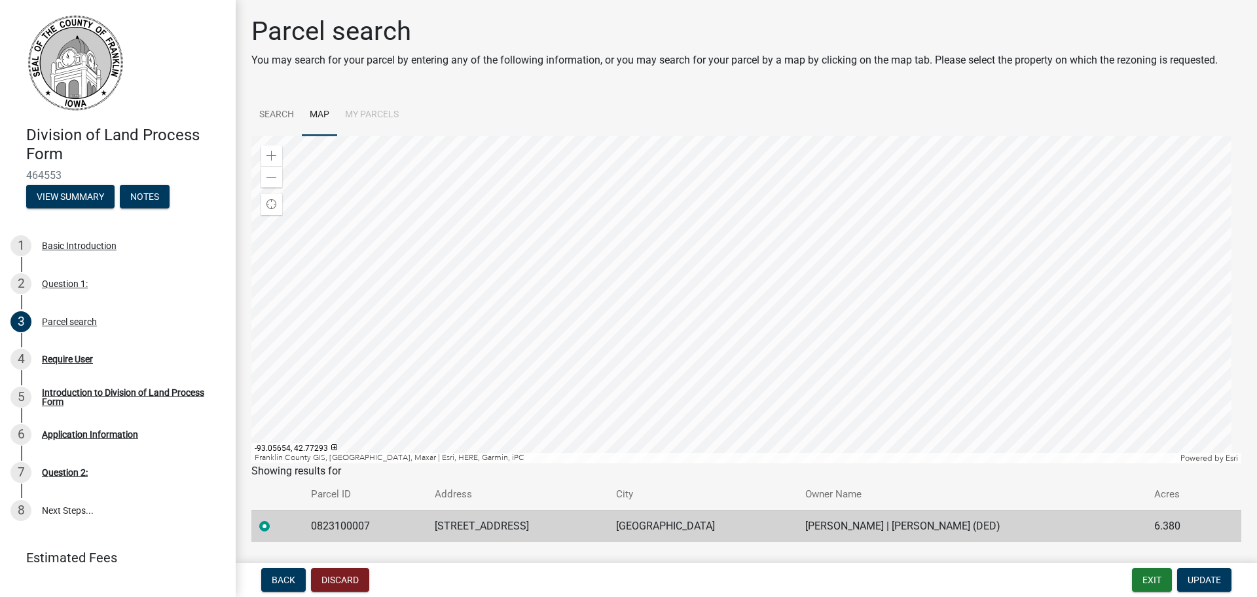
click at [712, 334] on div at bounding box center [746, 299] width 990 height 327
click at [422, 308] on div at bounding box center [746, 299] width 990 height 327
click at [667, 287] on div at bounding box center [746, 299] width 990 height 327
click at [553, 337] on div at bounding box center [746, 299] width 990 height 327
click at [519, 341] on div at bounding box center [746, 299] width 990 height 327
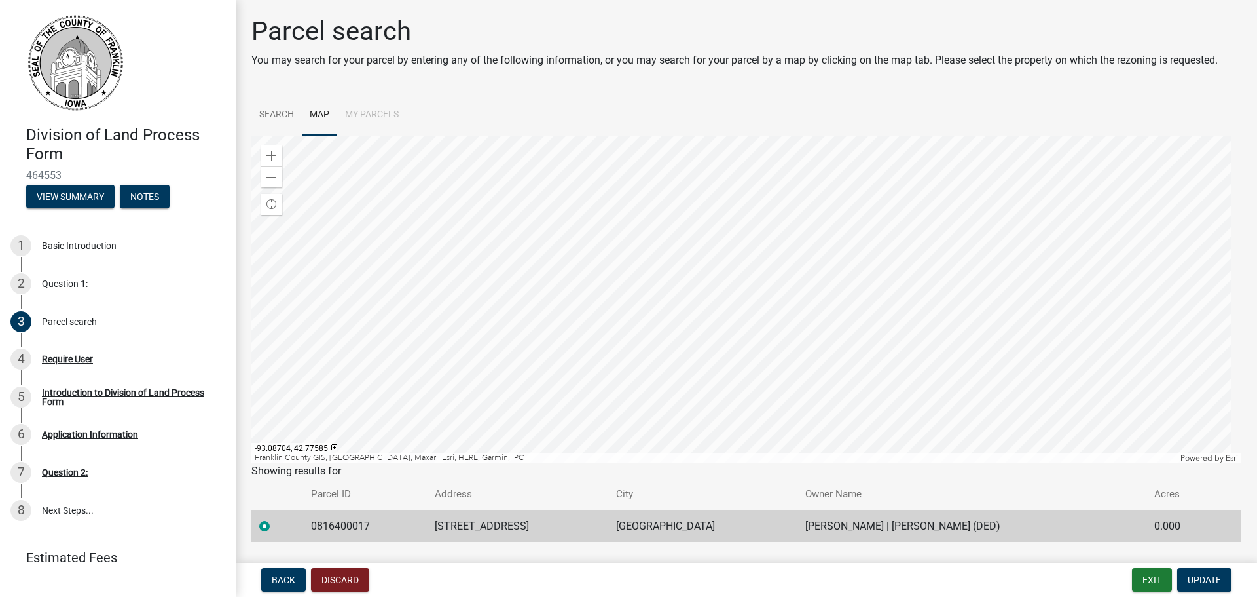
click at [506, 323] on div at bounding box center [746, 299] width 990 height 327
click at [527, 343] on div at bounding box center [746, 299] width 990 height 327
click at [557, 334] on div at bounding box center [746, 299] width 990 height 327
click at [514, 305] on div at bounding box center [746, 299] width 990 height 327
click at [583, 335] on div at bounding box center [746, 299] width 990 height 327
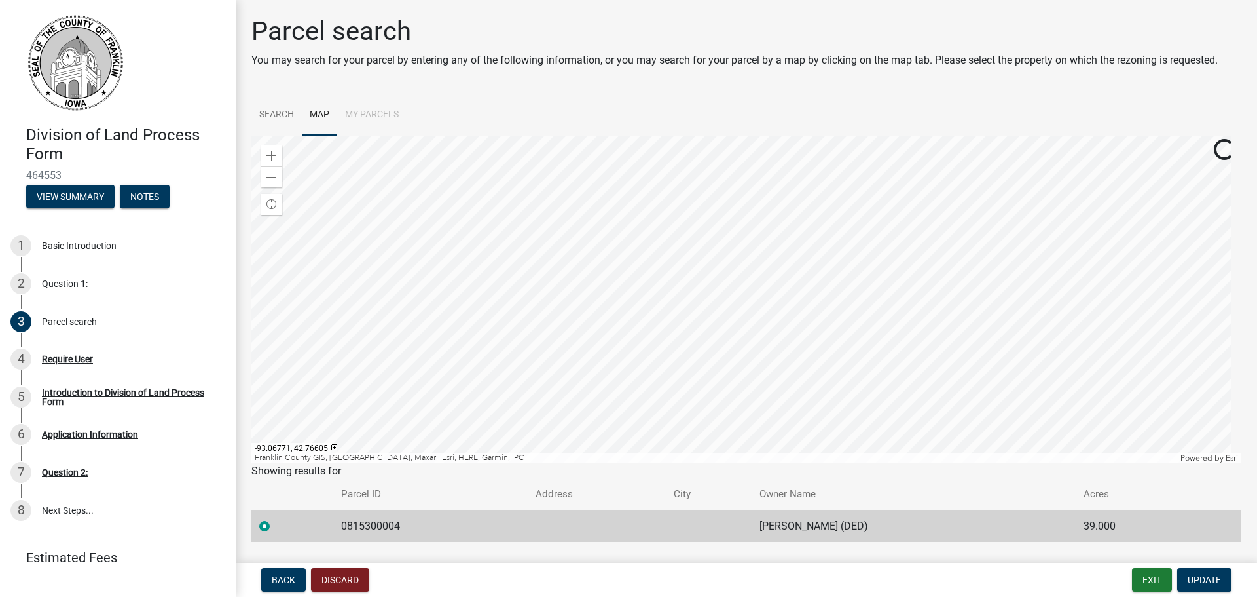
click at [620, 304] on div at bounding box center [746, 299] width 990 height 327
click at [628, 399] on div at bounding box center [746, 299] width 990 height 327
click at [643, 398] on div at bounding box center [746, 299] width 990 height 327
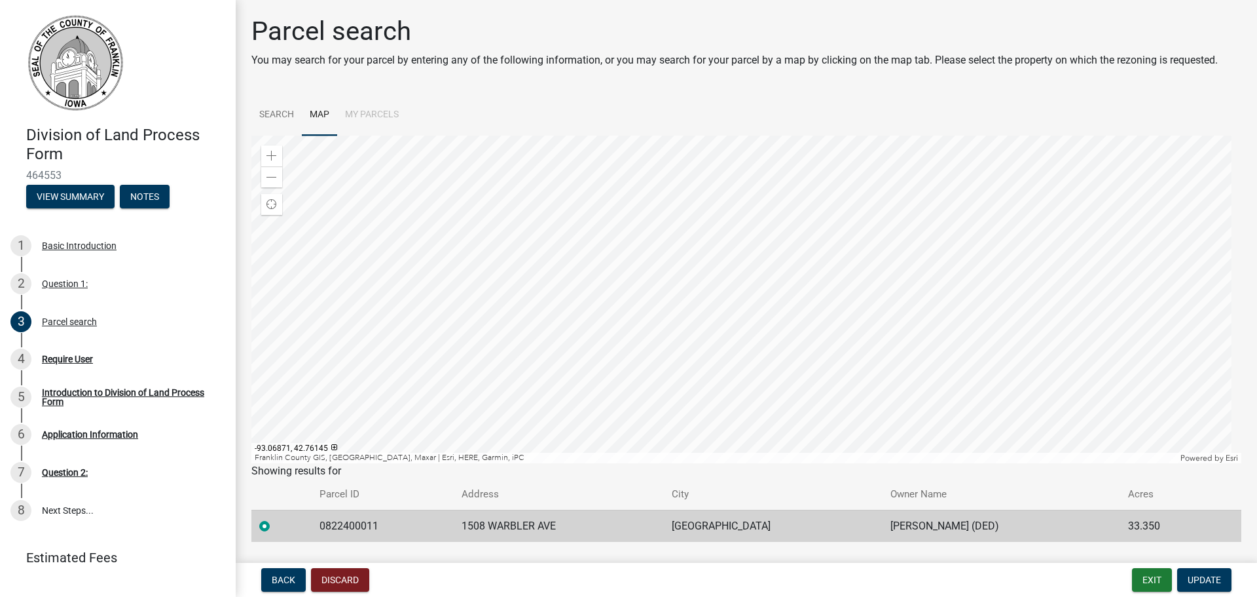
click at [607, 386] on div at bounding box center [746, 299] width 990 height 327
click at [649, 391] on div at bounding box center [746, 299] width 990 height 327
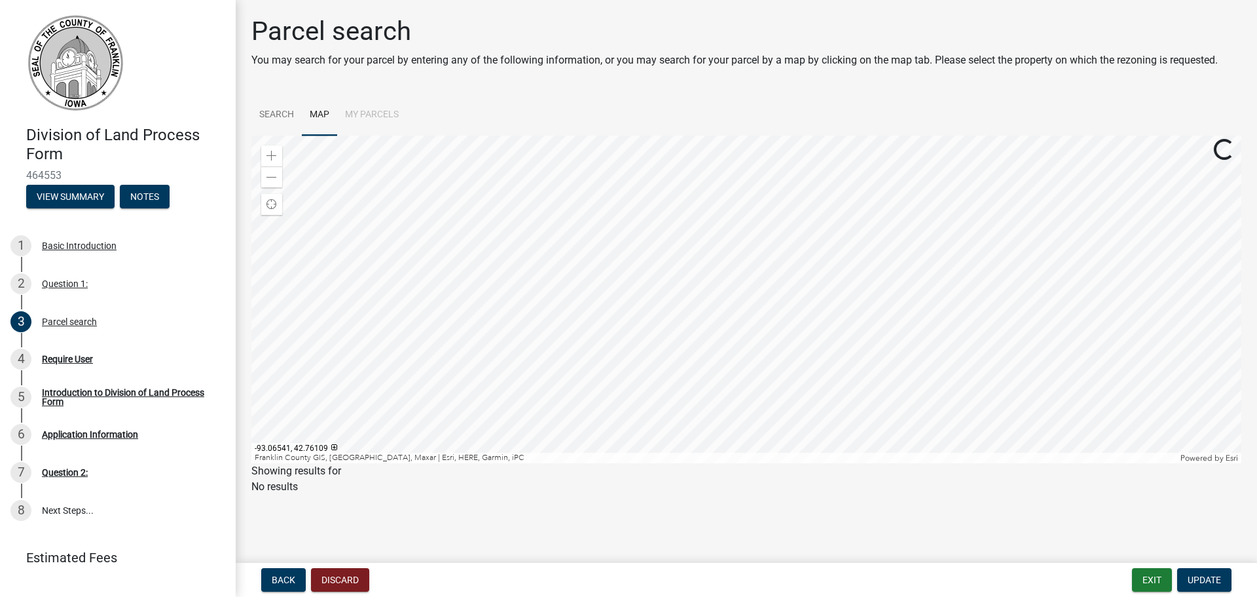
click at [656, 393] on div at bounding box center [746, 299] width 990 height 327
click at [648, 401] on div at bounding box center [746, 299] width 990 height 327
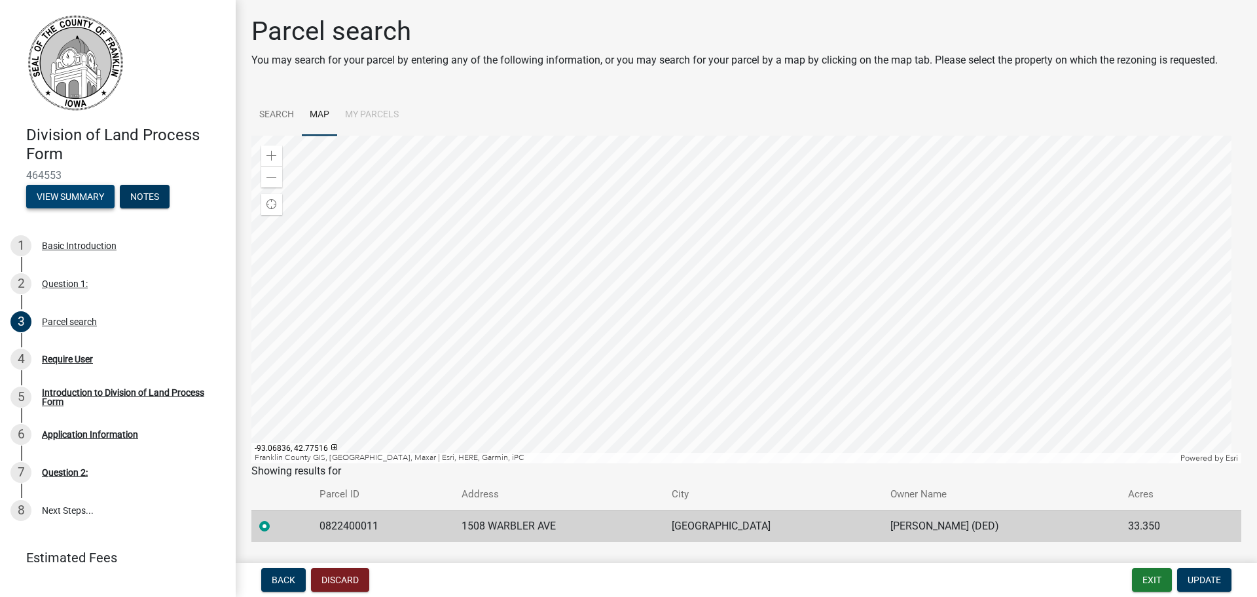
click at [79, 193] on button "View Summary" at bounding box center [70, 197] width 88 height 24
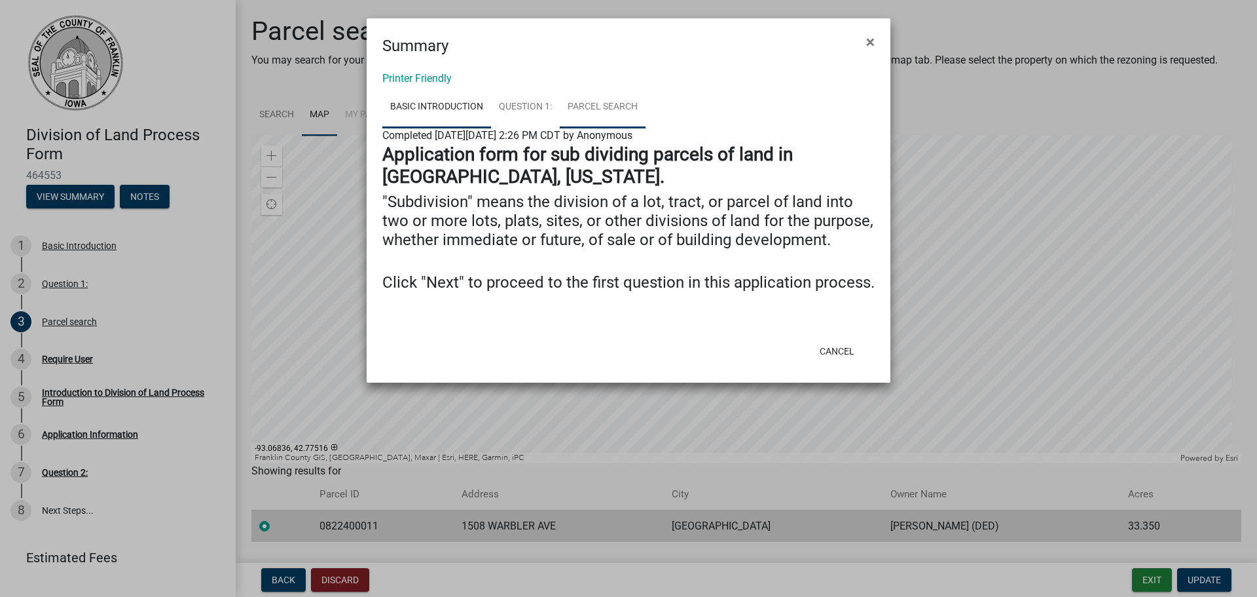
click at [623, 103] on link "Parcel search" at bounding box center [603, 107] width 86 height 42
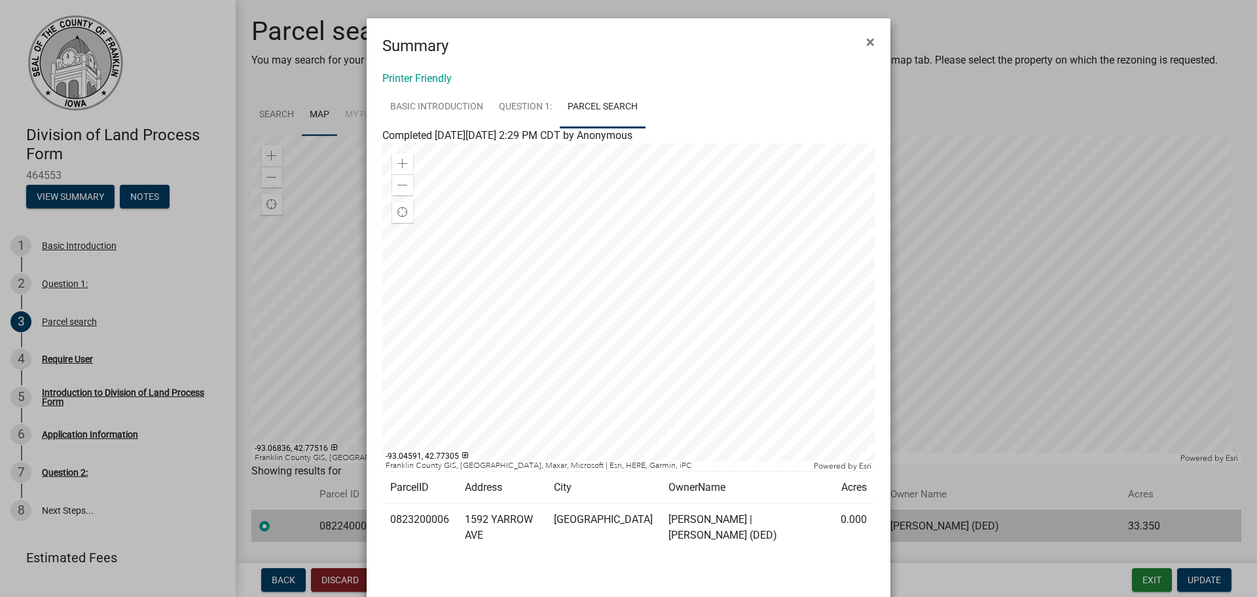
click at [629, 411] on div at bounding box center [628, 306] width 492 height 327
click at [519, 384] on div at bounding box center [628, 306] width 492 height 327
click at [400, 182] on span at bounding box center [402, 185] width 10 height 10
click at [639, 341] on div at bounding box center [628, 306] width 492 height 327
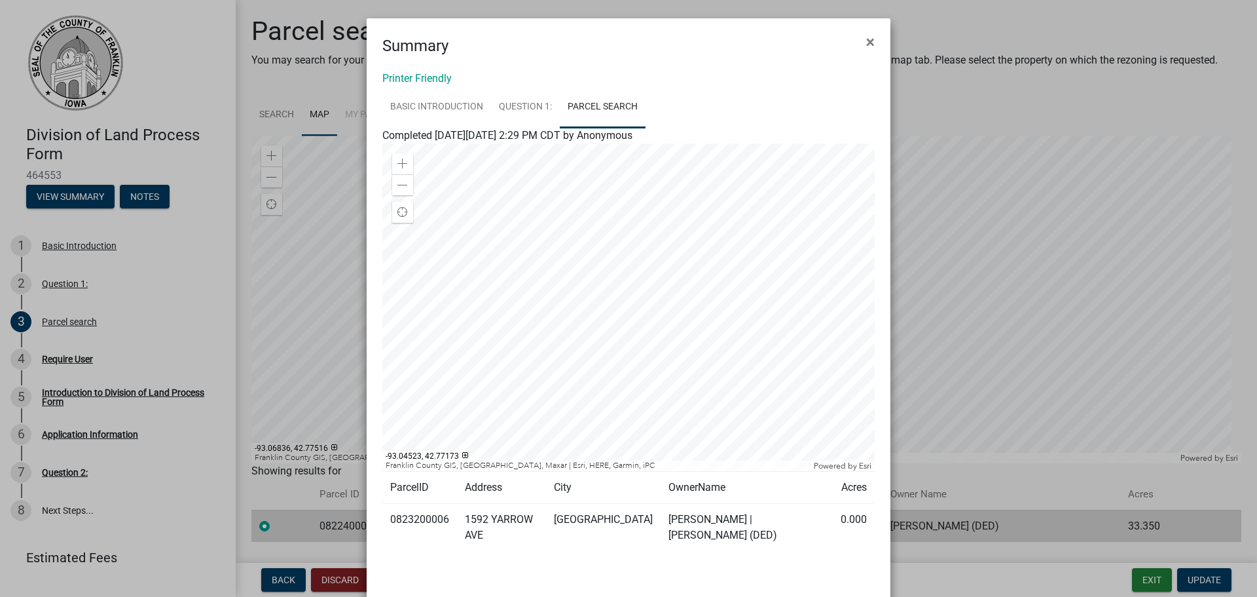
click at [646, 384] on div at bounding box center [628, 306] width 492 height 327
click at [446, 515] on td "0823200006" at bounding box center [419, 528] width 75 height 48
click at [866, 38] on span "×" at bounding box center [870, 42] width 9 height 18
